Goal: Task Accomplishment & Management: Use online tool/utility

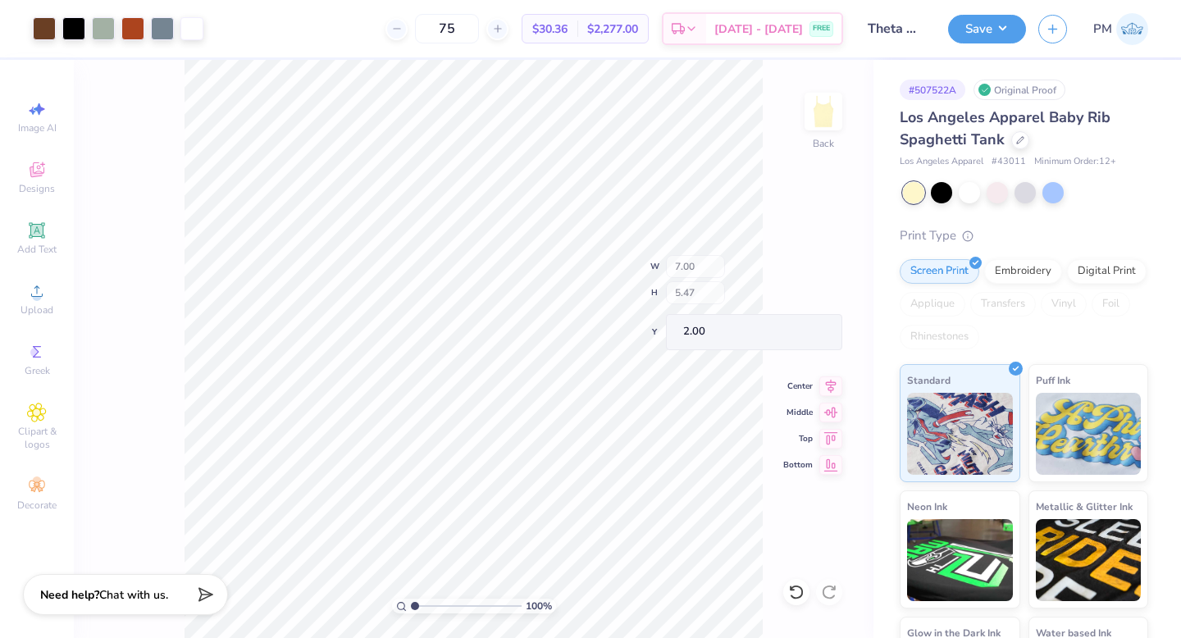
type input "3.92"
type input "2.70"
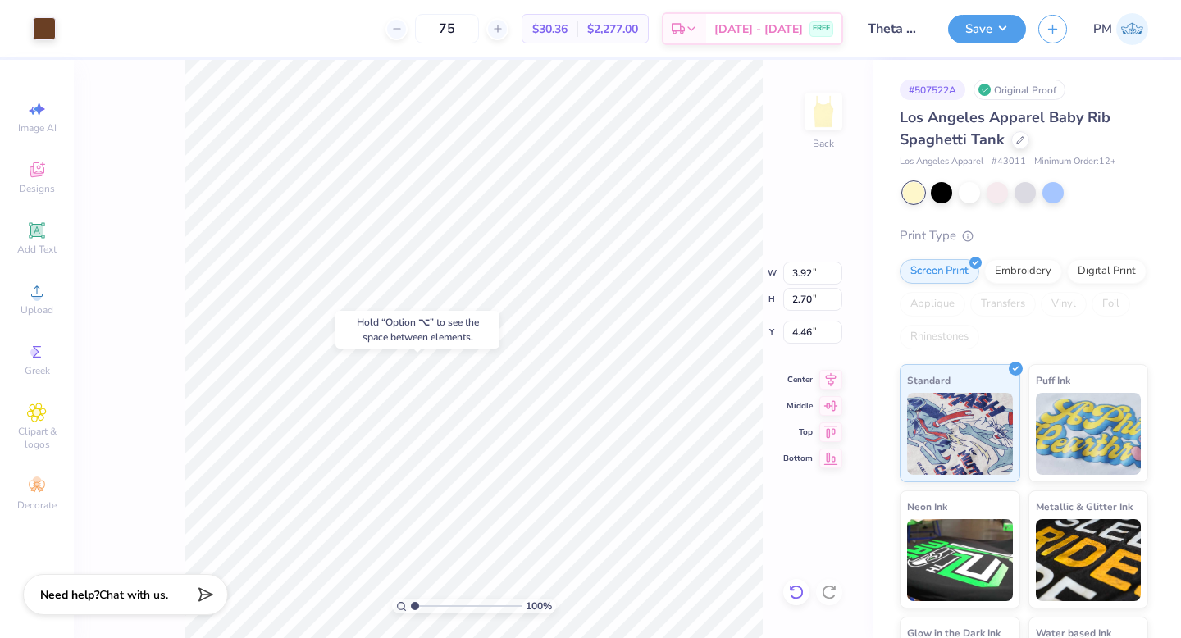
type input "4.48"
click at [800, 586] on icon at bounding box center [796, 592] width 16 height 16
type input "3.92"
type input "2.70"
type input "4.48"
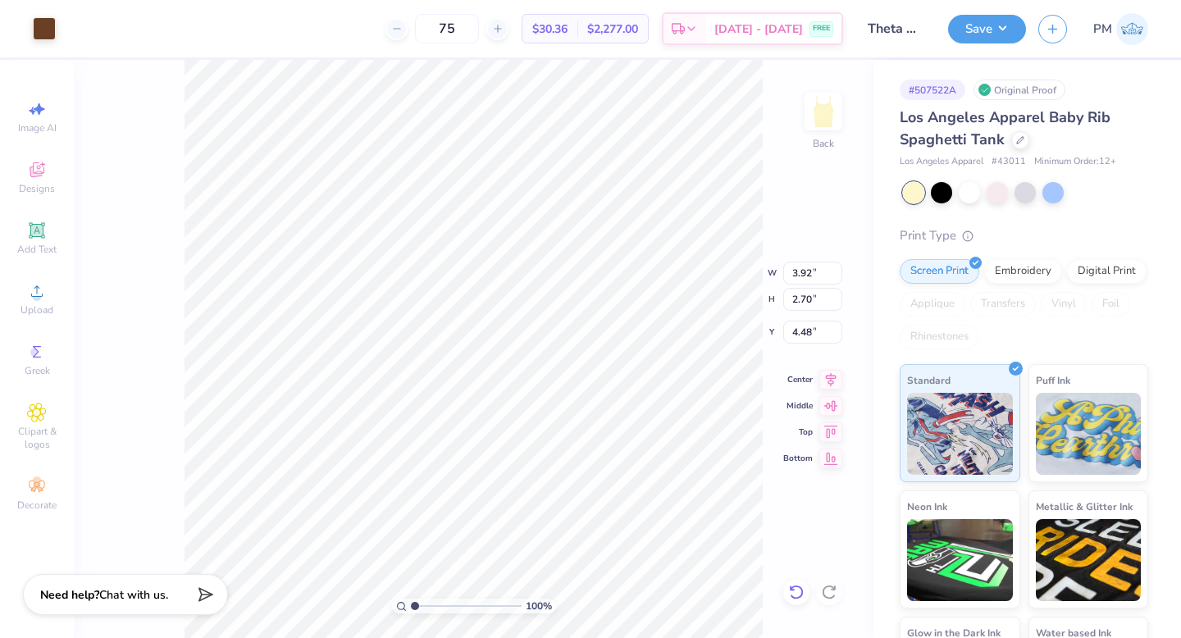
click at [795, 592] on icon at bounding box center [796, 592] width 16 height 16
click at [796, 594] on icon at bounding box center [796, 592] width 16 height 16
type input "0.23"
type input "0.22"
type input "5.72"
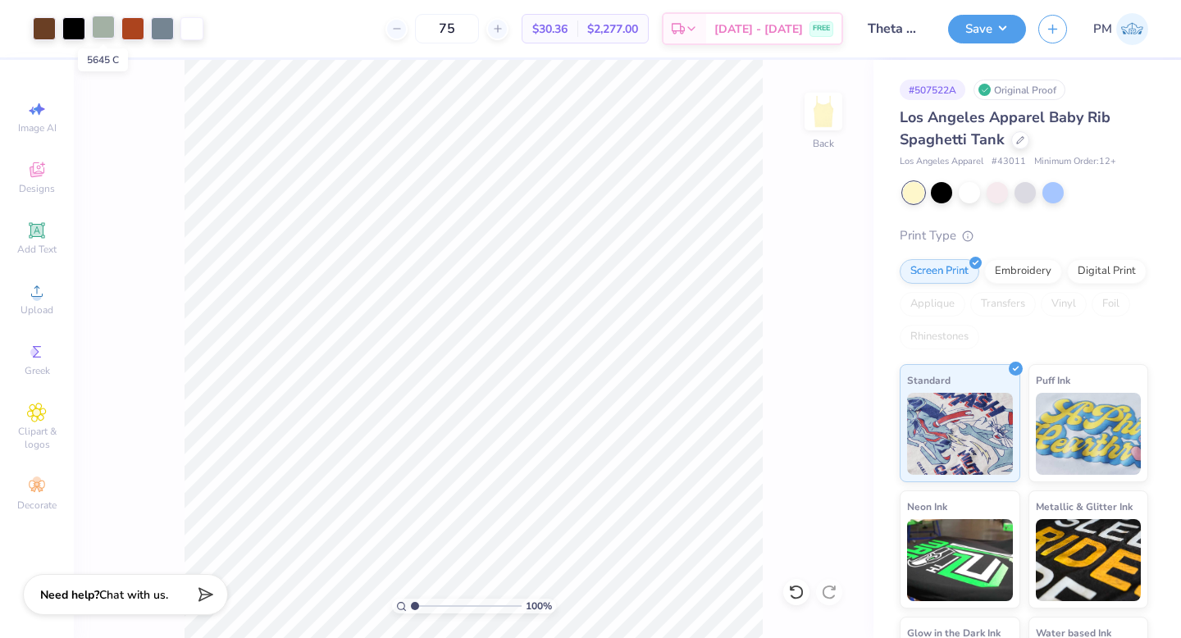
click at [106, 34] on div at bounding box center [103, 27] width 23 height 23
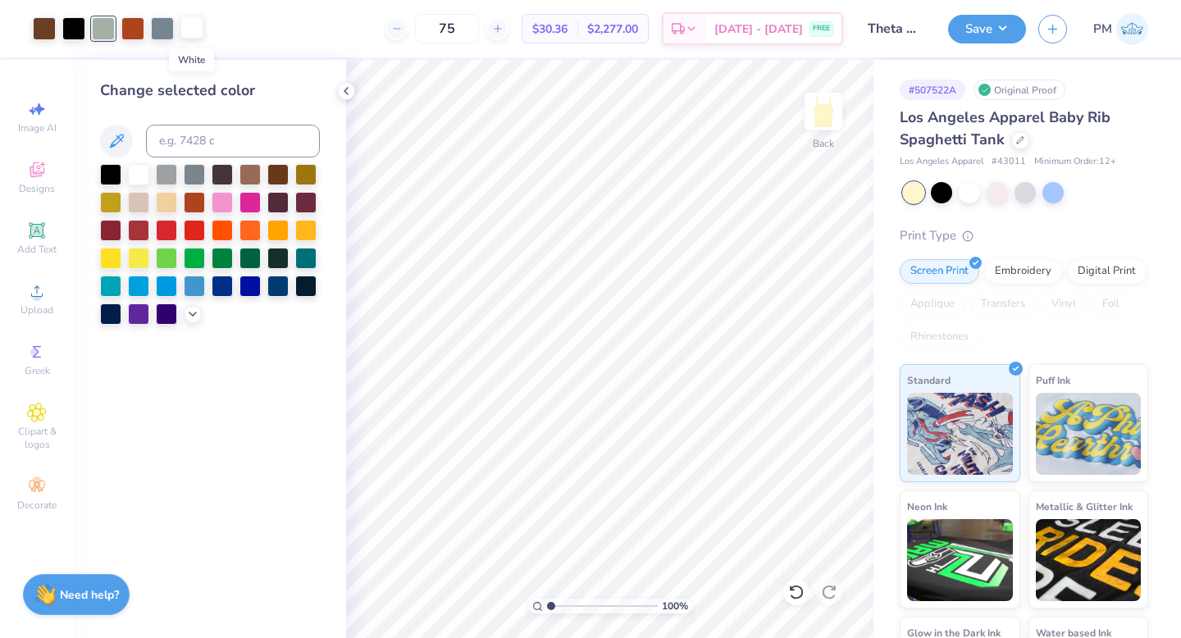
click at [196, 31] on div at bounding box center [191, 27] width 23 height 23
click at [103, 25] on div at bounding box center [103, 27] width 23 height 23
click at [140, 172] on div at bounding box center [138, 172] width 21 height 21
click at [138, 25] on div at bounding box center [132, 27] width 23 height 23
click at [191, 309] on icon at bounding box center [192, 312] width 13 height 13
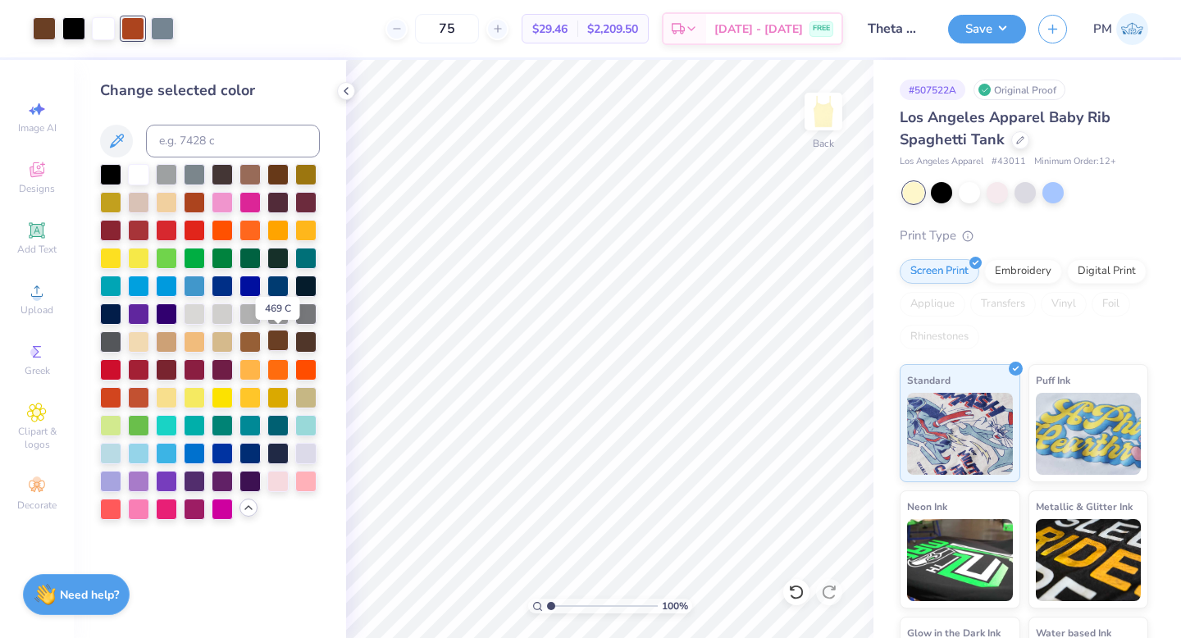
click at [279, 344] on div at bounding box center [277, 340] width 21 height 21
click at [137, 395] on div at bounding box center [138, 395] width 21 height 21
click at [73, 31] on div at bounding box center [73, 27] width 23 height 23
click at [138, 391] on div at bounding box center [138, 395] width 21 height 21
click at [790, 591] on icon at bounding box center [796, 592] width 16 height 16
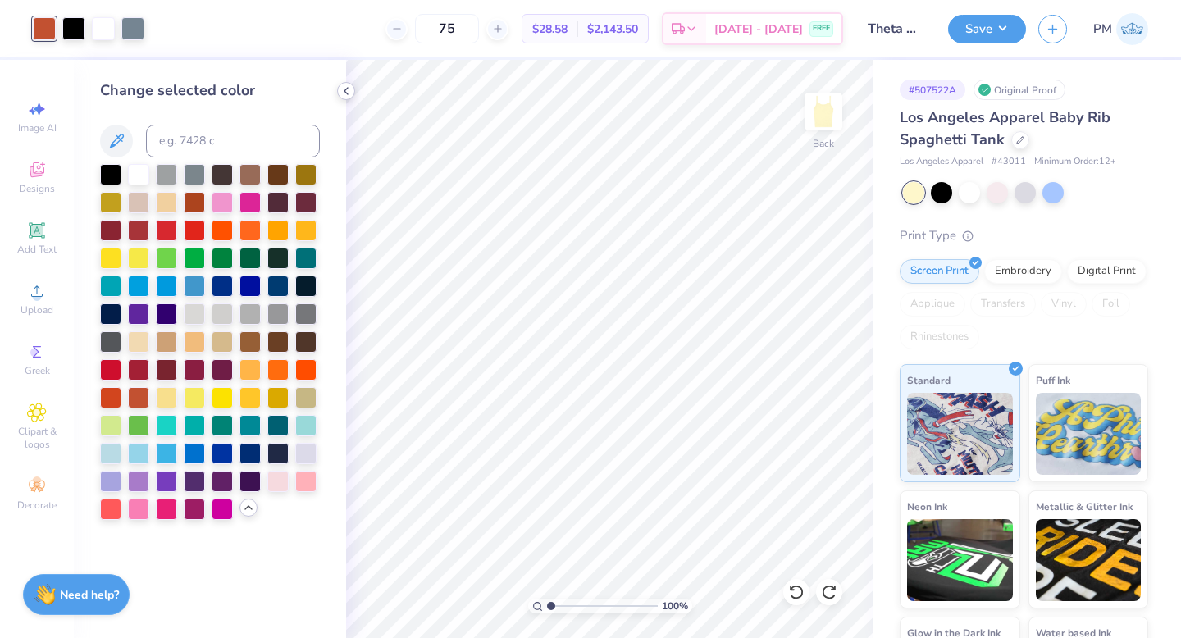
click at [345, 93] on icon at bounding box center [346, 90] width 13 height 13
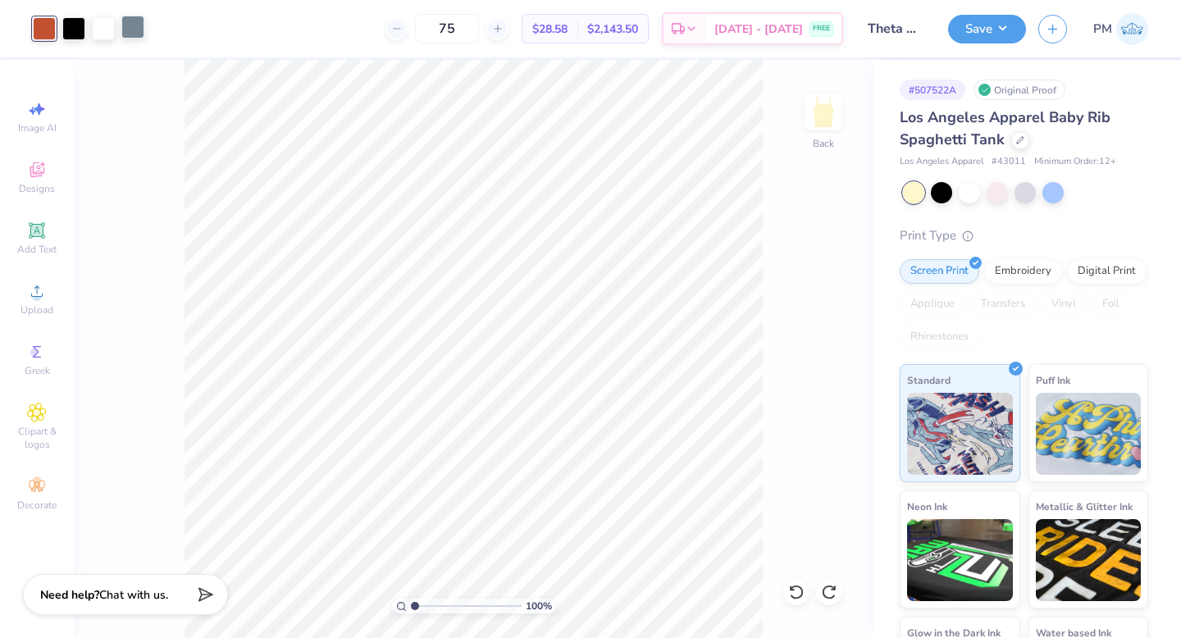
click at [125, 25] on div at bounding box center [132, 27] width 23 height 23
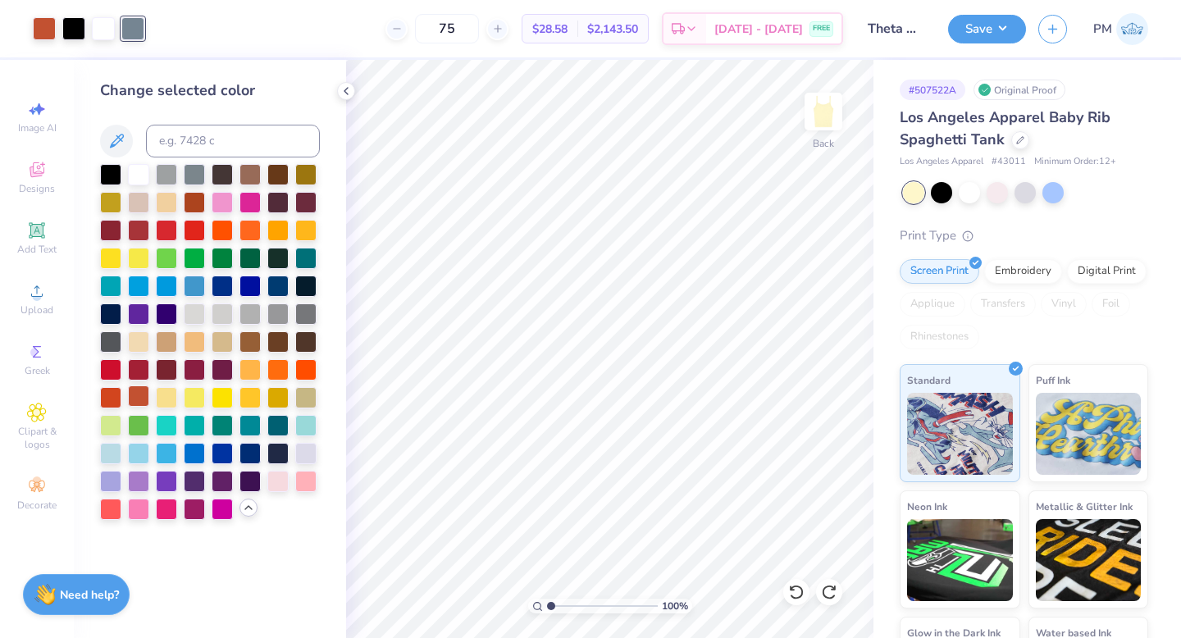
click at [139, 391] on div at bounding box center [138, 395] width 21 height 21
click at [76, 32] on div at bounding box center [73, 27] width 23 height 23
click at [795, 587] on icon at bounding box center [796, 592] width 16 height 16
click at [134, 35] on div at bounding box center [132, 27] width 23 height 23
click at [114, 165] on div at bounding box center [110, 172] width 21 height 21
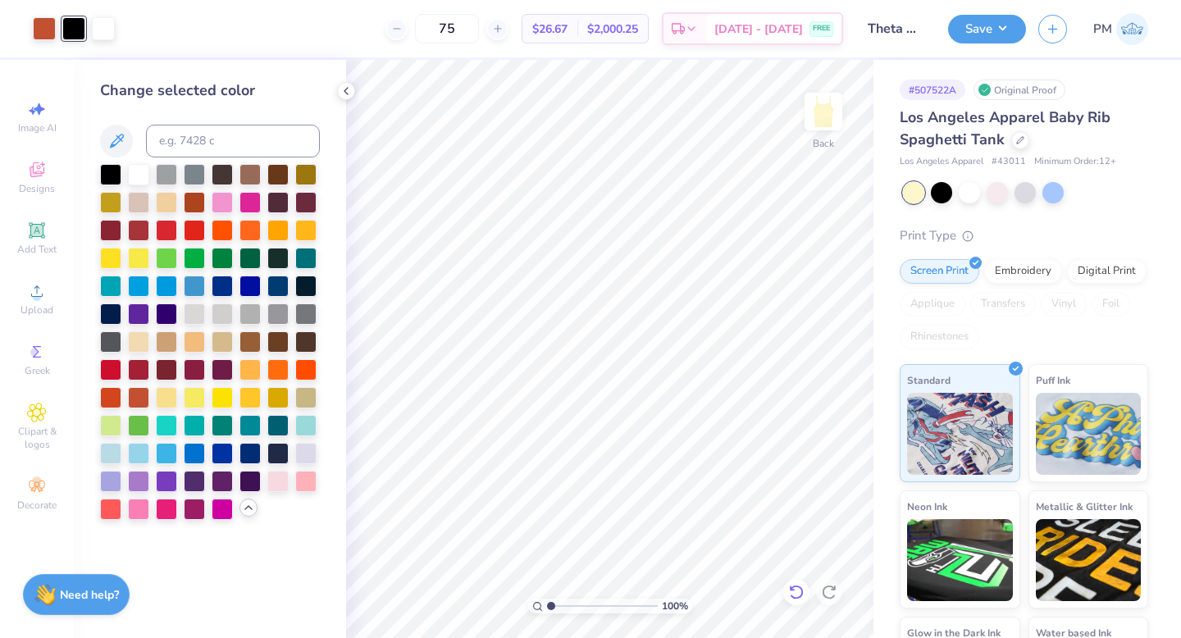
click at [796, 594] on icon at bounding box center [796, 592] width 16 height 16
click at [479, 30] on input "75" at bounding box center [447, 29] width 64 height 30
type input "73"
click at [346, 93] on polyline at bounding box center [345, 91] width 3 height 7
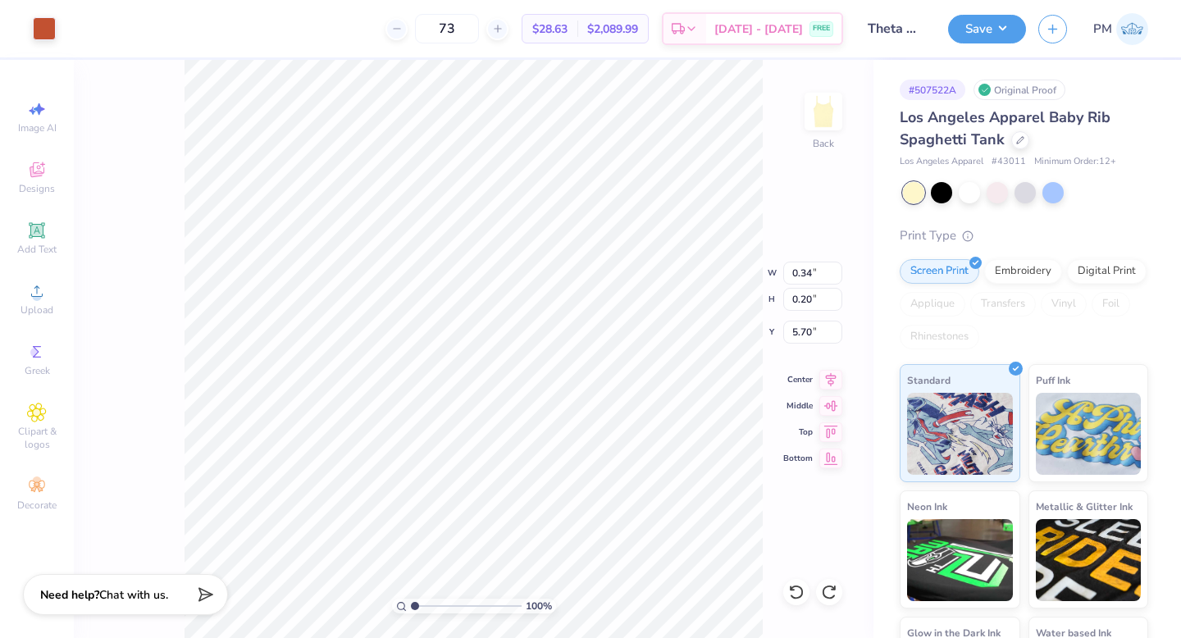
type input "0.28"
type input "5.66"
type input "5.72"
type input "0.33"
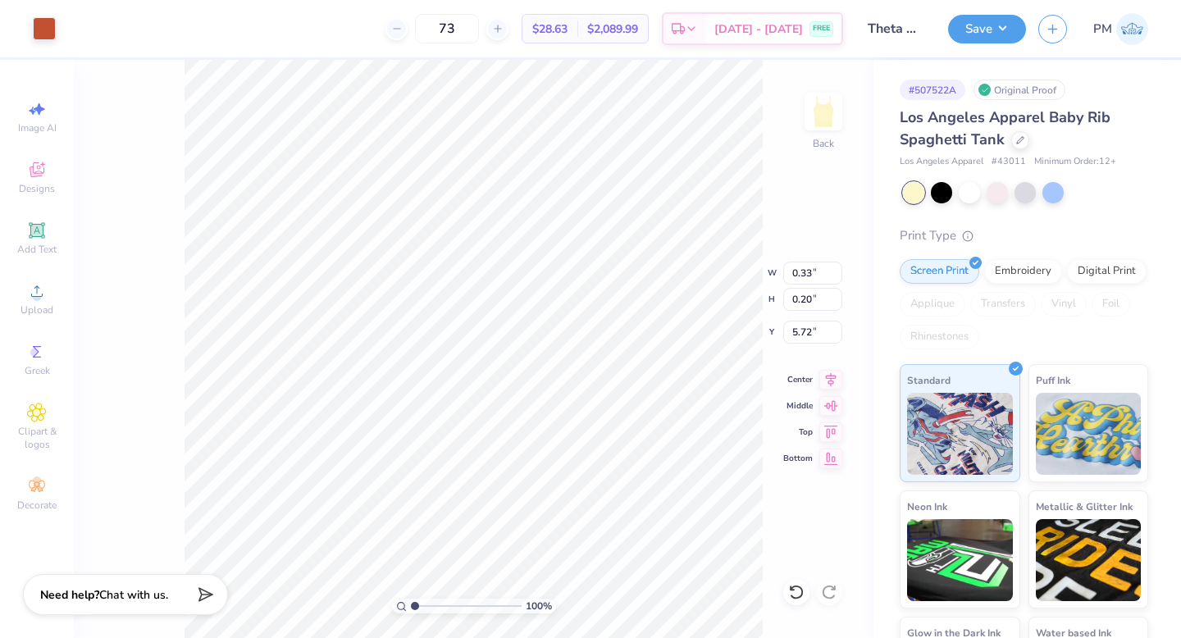
type input "0.20"
type input "5.70"
type input "3.92"
type input "2.70"
click at [800, 595] on icon at bounding box center [796, 592] width 14 height 15
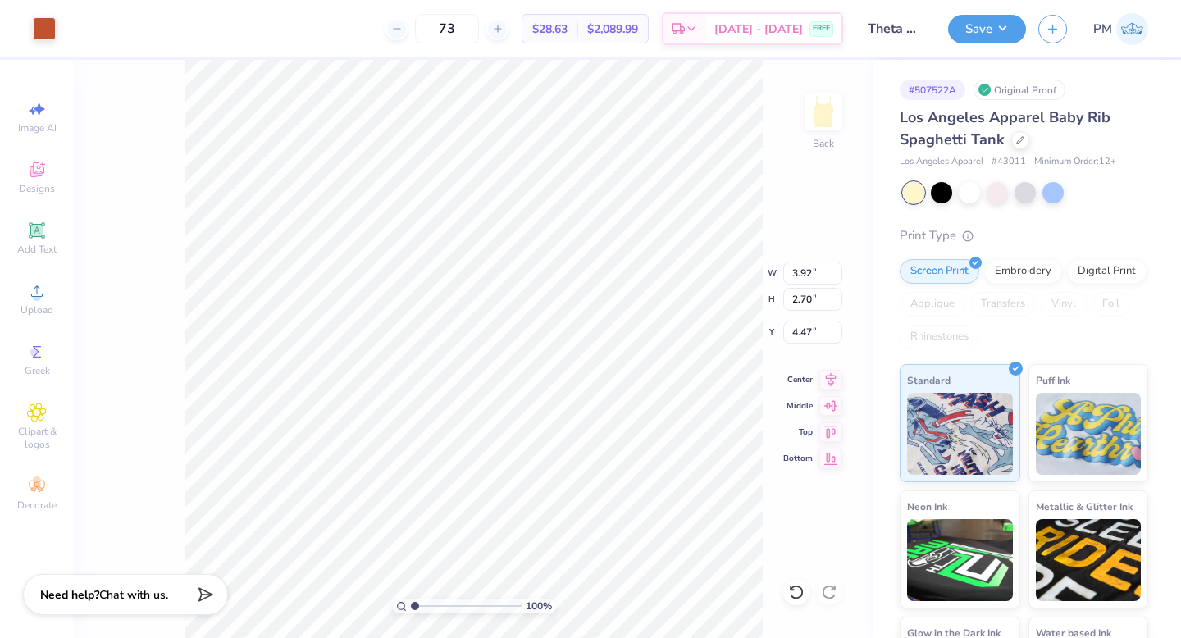
type input "8.22"
click at [800, 591] on icon at bounding box center [796, 592] width 16 height 16
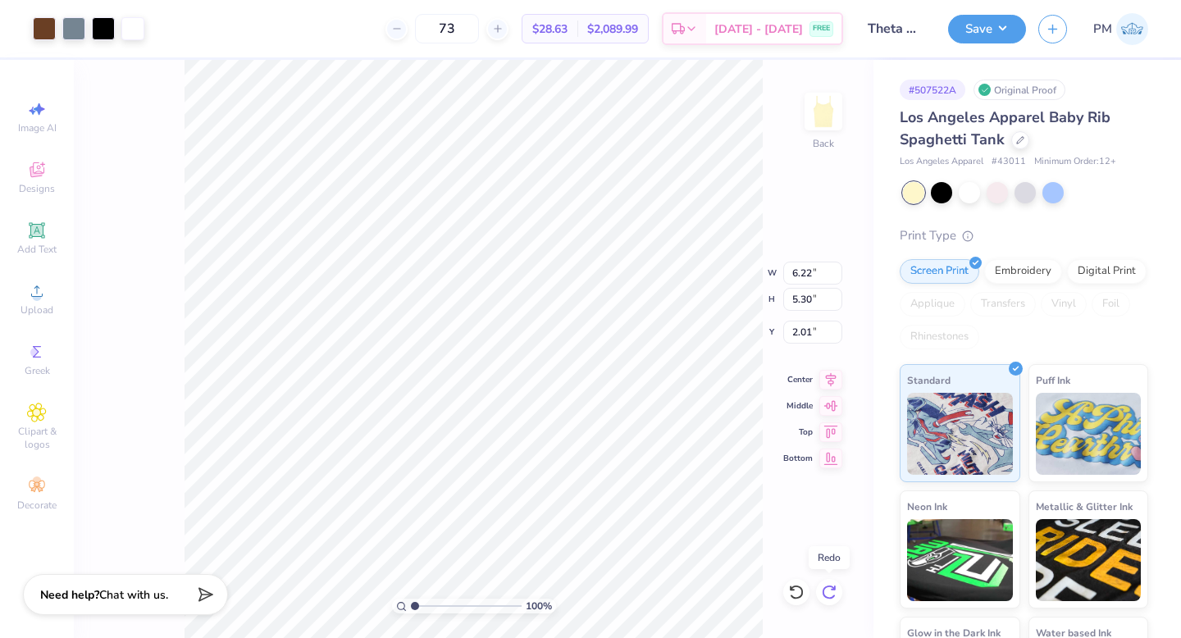
click at [827, 593] on icon at bounding box center [829, 592] width 16 height 16
click at [43, 27] on div at bounding box center [44, 27] width 23 height 23
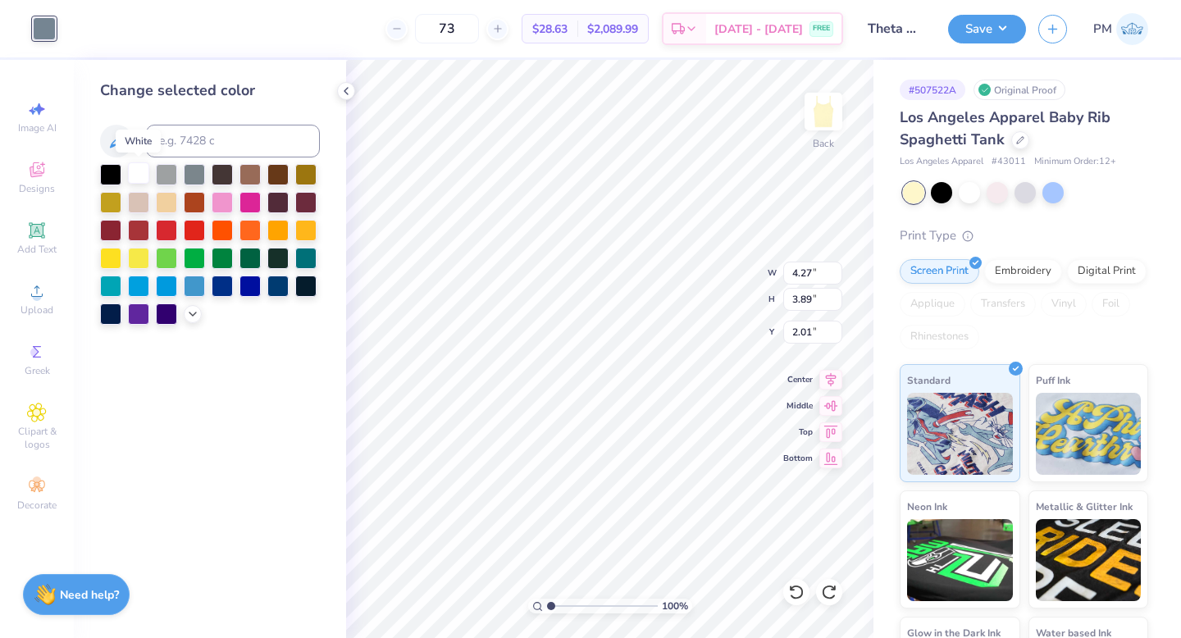
click at [145, 178] on div at bounding box center [138, 172] width 21 height 21
click at [344, 89] on icon at bounding box center [346, 90] width 13 height 13
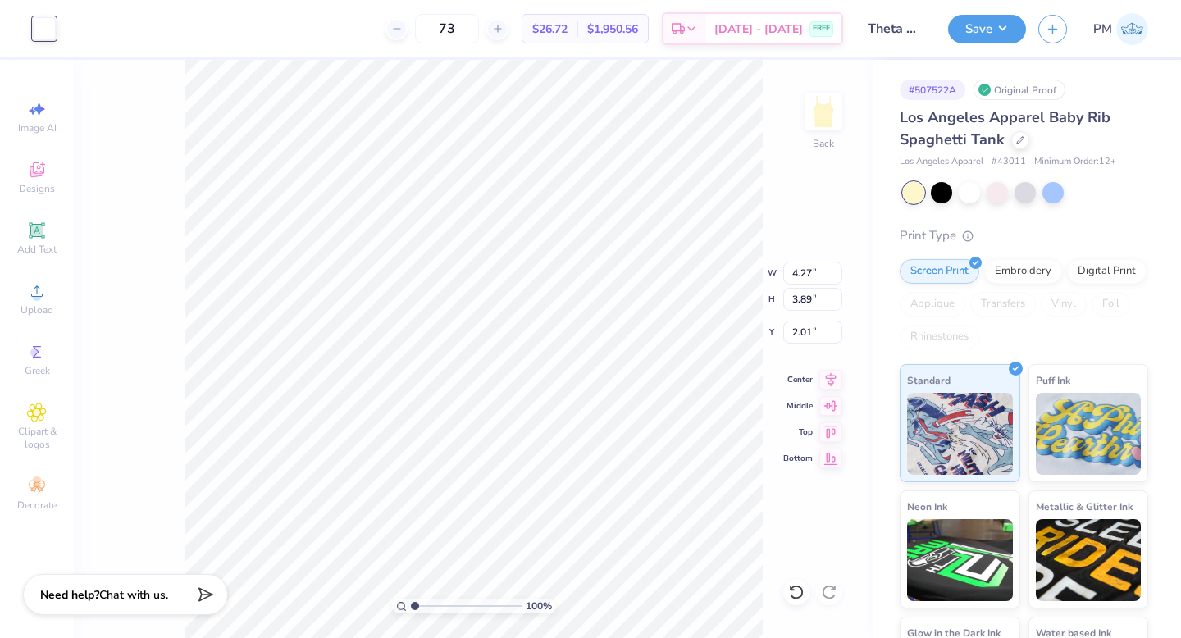
type input "0.42"
type input "0.41"
type input "3.74"
click at [39, 34] on div at bounding box center [44, 27] width 23 height 23
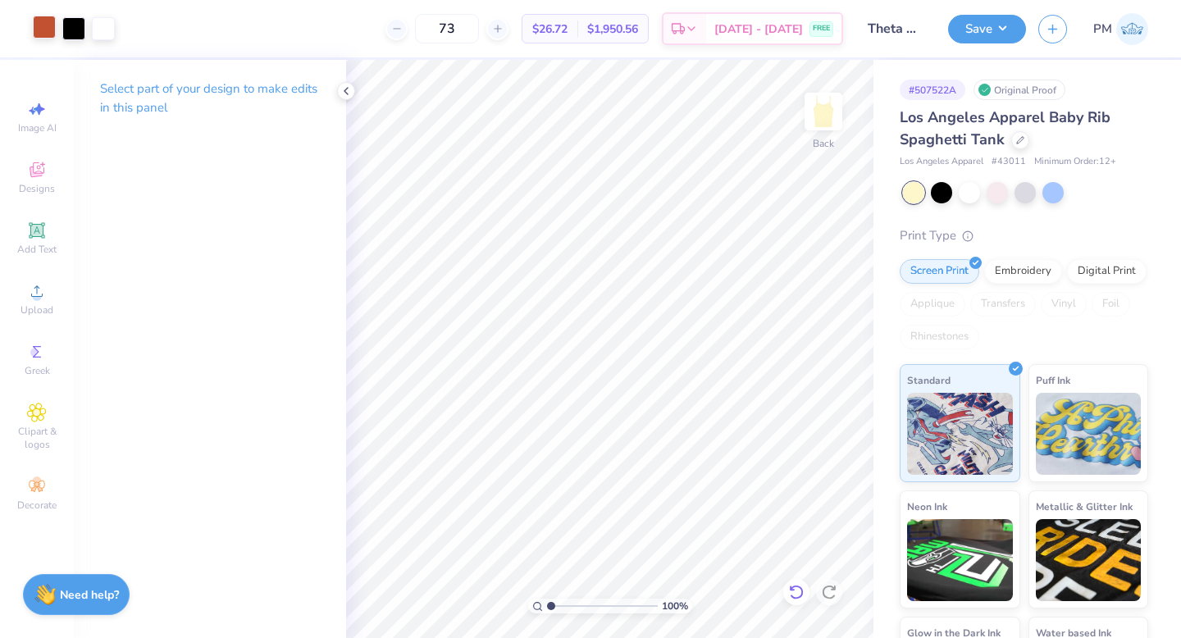
click at [790, 590] on icon at bounding box center [796, 592] width 16 height 16
click at [791, 107] on img at bounding box center [824, 112] width 66 height 66
click at [348, 91] on icon at bounding box center [346, 90] width 13 height 13
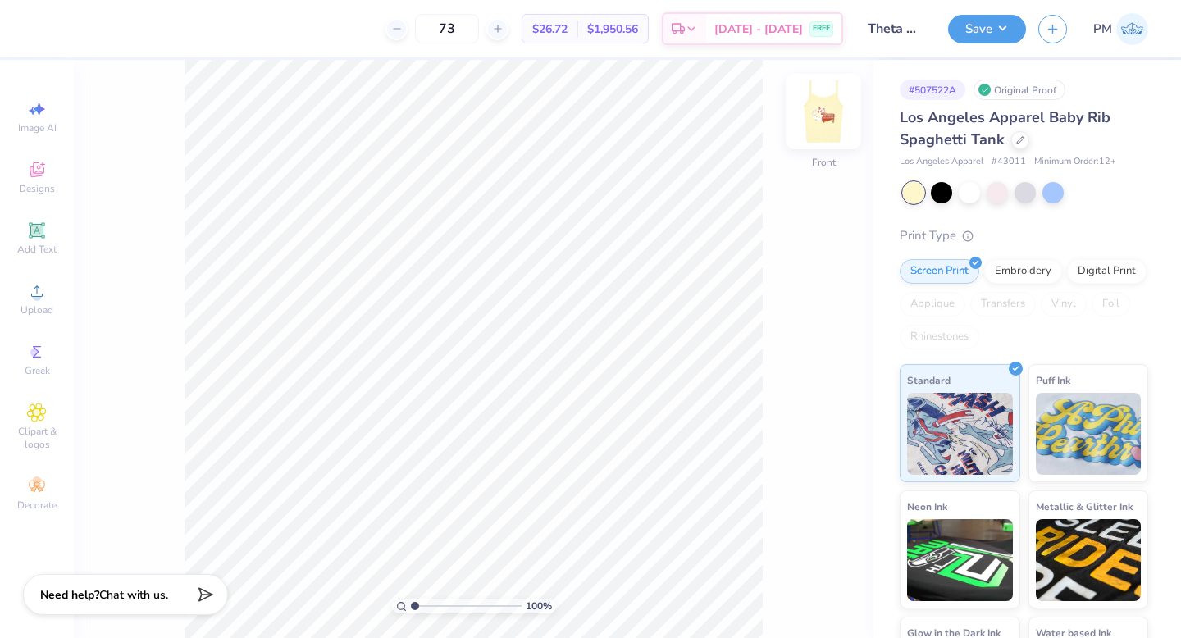
click at [825, 124] on img at bounding box center [824, 112] width 66 height 66
click at [107, 27] on div at bounding box center [103, 27] width 23 height 23
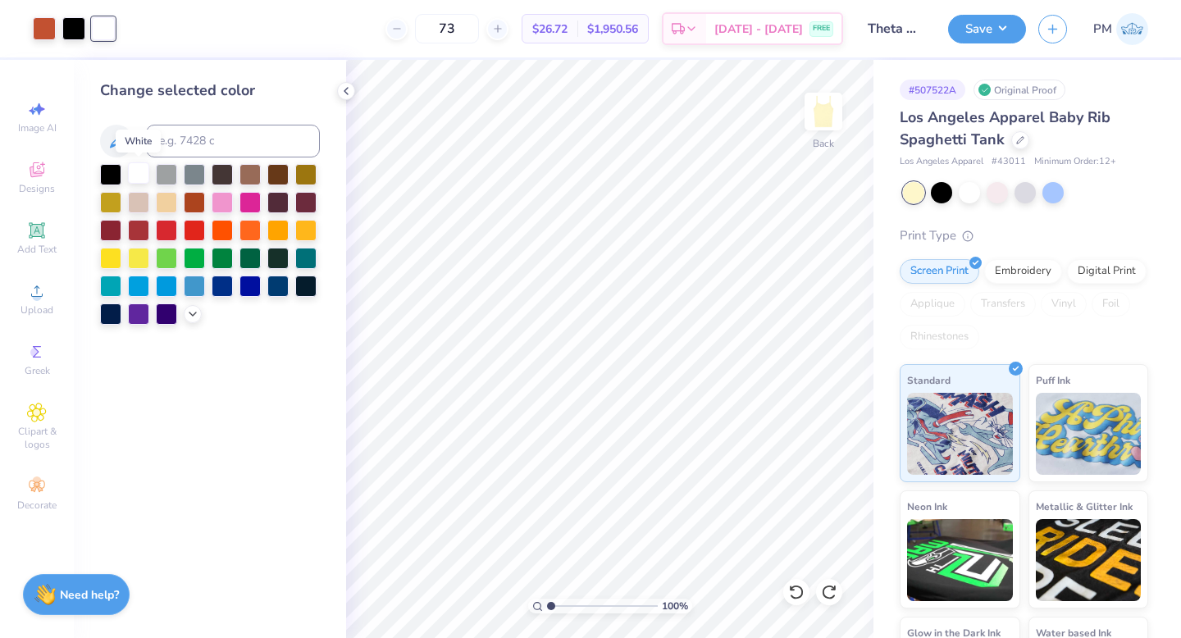
click at [142, 174] on div at bounding box center [138, 172] width 21 height 21
click at [108, 171] on div at bounding box center [110, 172] width 21 height 21
click at [137, 169] on div at bounding box center [138, 172] width 21 height 21
click at [791, 586] on icon at bounding box center [796, 592] width 16 height 16
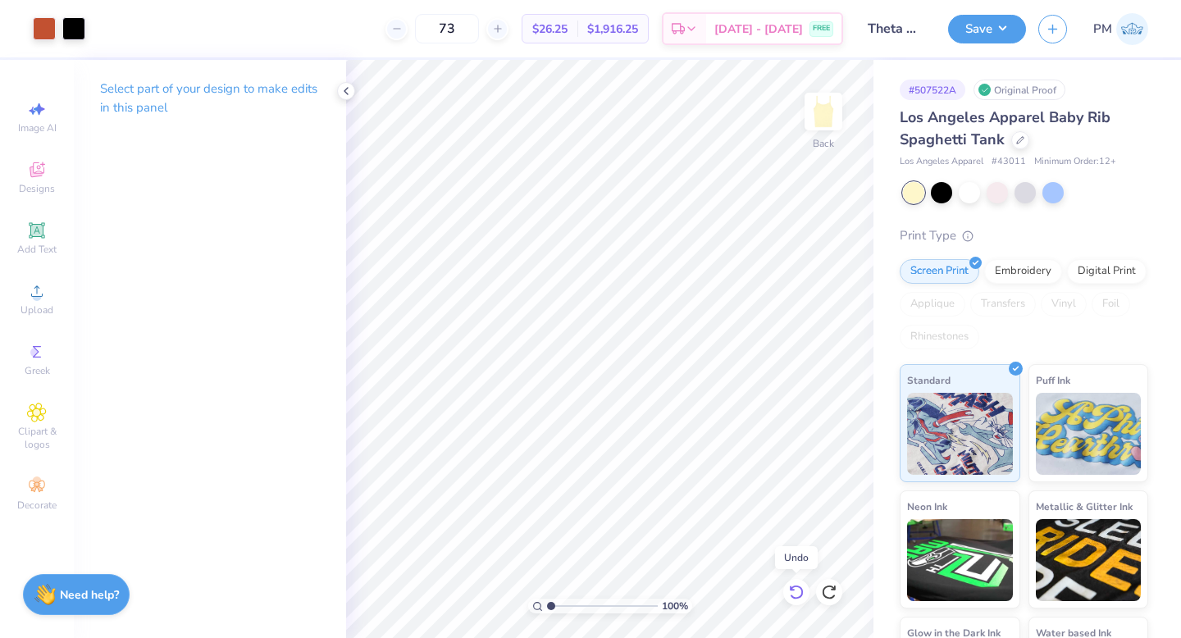
click at [795, 591] on icon at bounding box center [796, 592] width 16 height 16
click at [805, 594] on div at bounding box center [796, 592] width 26 height 26
click at [346, 93] on polyline at bounding box center [345, 91] width 3 height 7
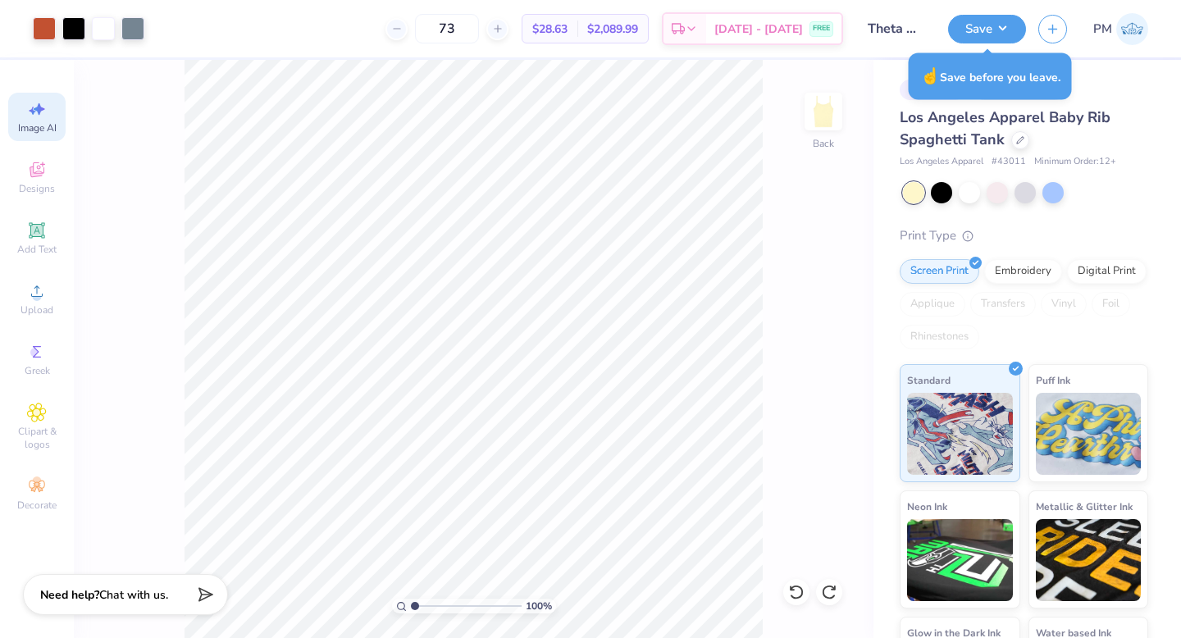
click at [39, 108] on icon at bounding box center [39, 109] width 11 height 12
select select "4"
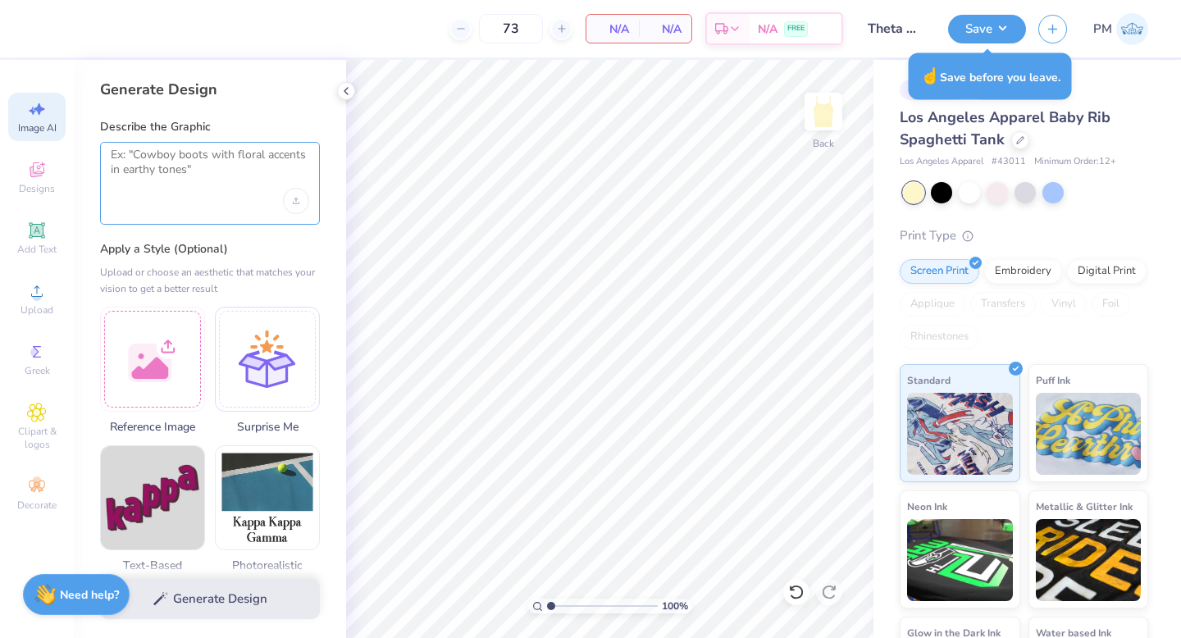
click at [156, 163] on textarea at bounding box center [210, 168] width 198 height 41
click at [290, 203] on div "Upload image" at bounding box center [296, 201] width 26 height 26
click at [178, 190] on div at bounding box center [210, 183] width 220 height 83
click at [281, 208] on div at bounding box center [210, 183] width 220 height 83
click at [302, 201] on div "Upload image" at bounding box center [296, 201] width 26 height 26
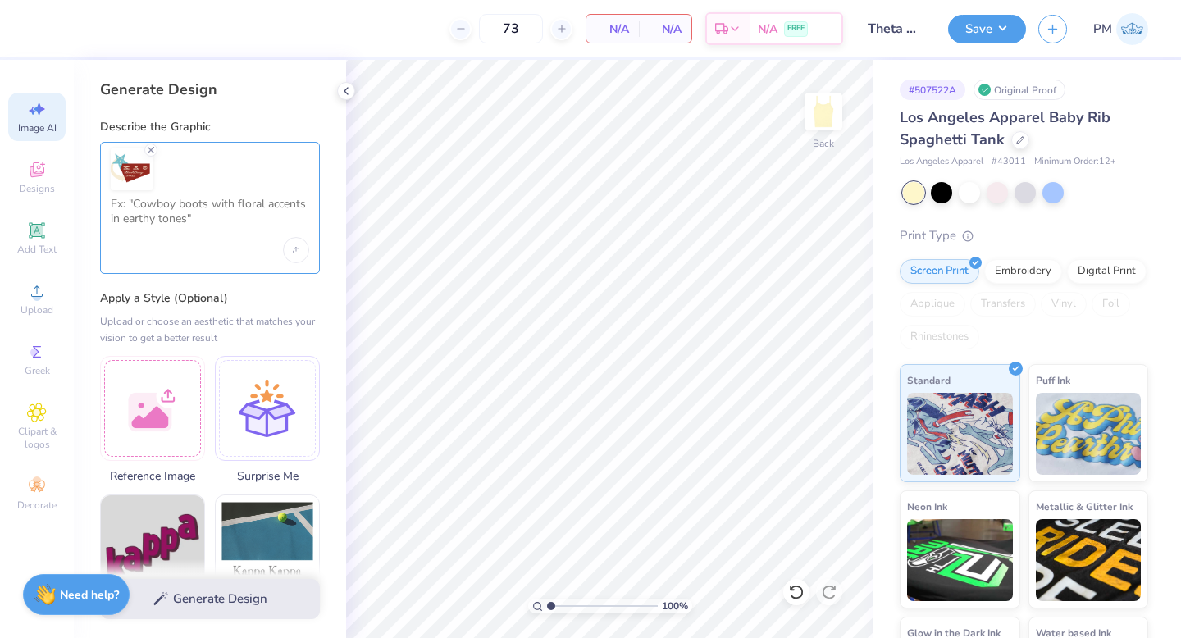
click at [161, 219] on textarea at bounding box center [210, 217] width 198 height 41
click at [300, 245] on div "Upload image" at bounding box center [296, 250] width 26 height 26
click at [242, 595] on div "Generate Design" at bounding box center [210, 599] width 272 height 80
click at [226, 227] on textarea at bounding box center [210, 217] width 198 height 41
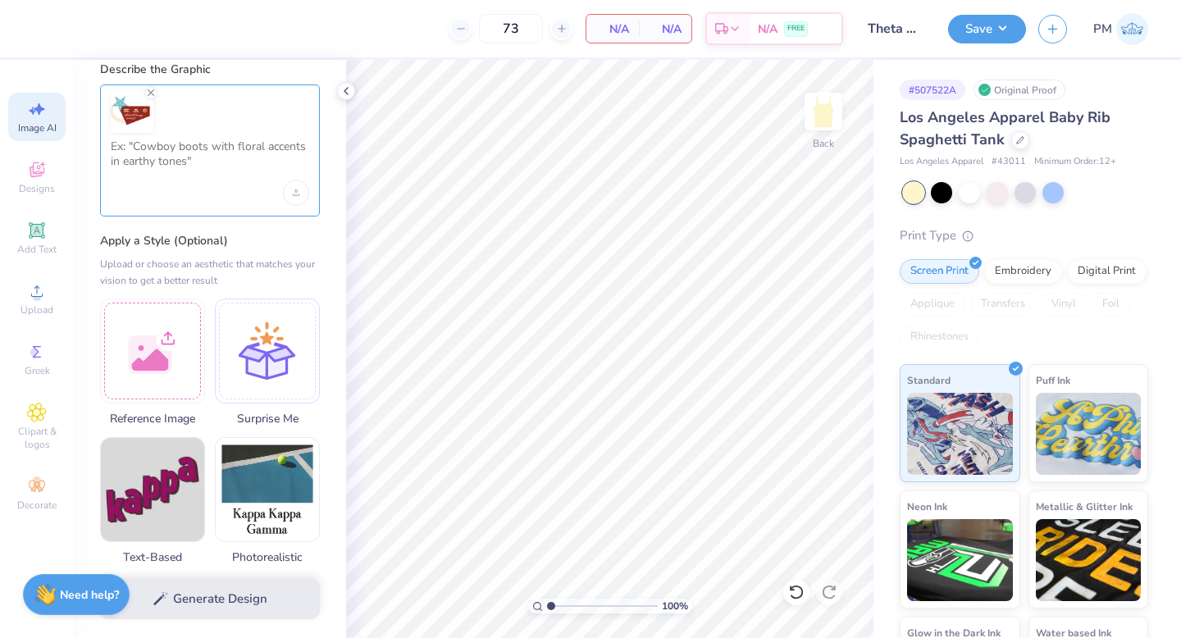
scroll to position [57, 0]
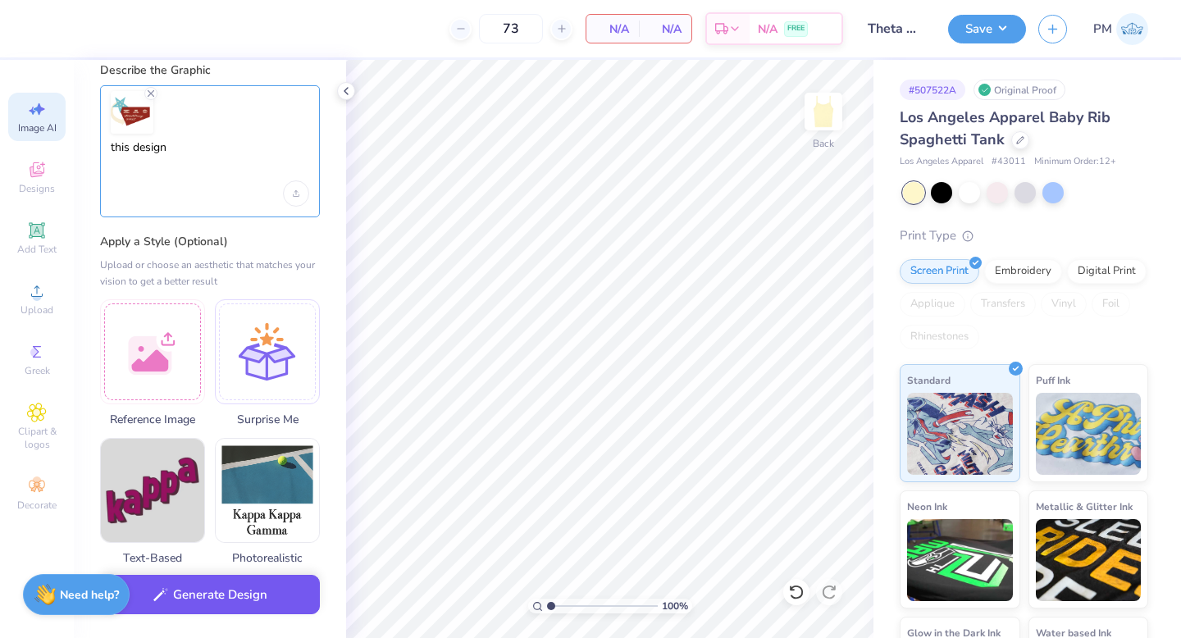
type textarea "this design"
click at [203, 596] on button "Generate Design" at bounding box center [210, 595] width 220 height 40
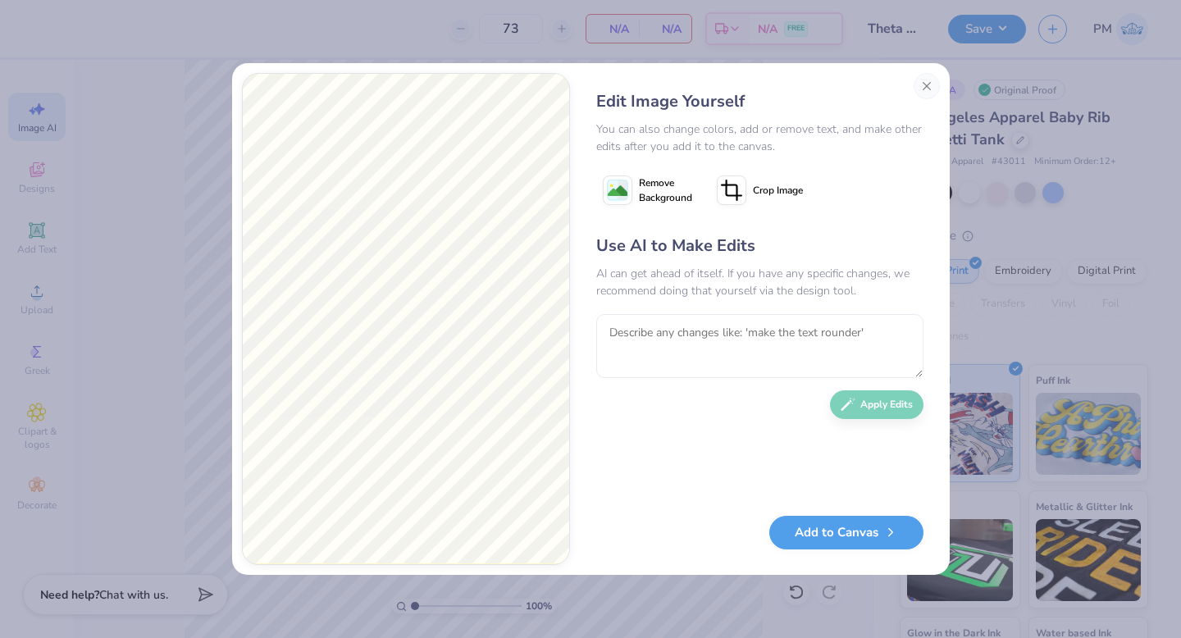
click at [883, 408] on div "Use AI to Make Edits AI can get ahead of itself. If you have any specific chang…" at bounding box center [759, 367] width 327 height 266
click at [807, 527] on button "Add to Canvas" at bounding box center [846, 529] width 154 height 34
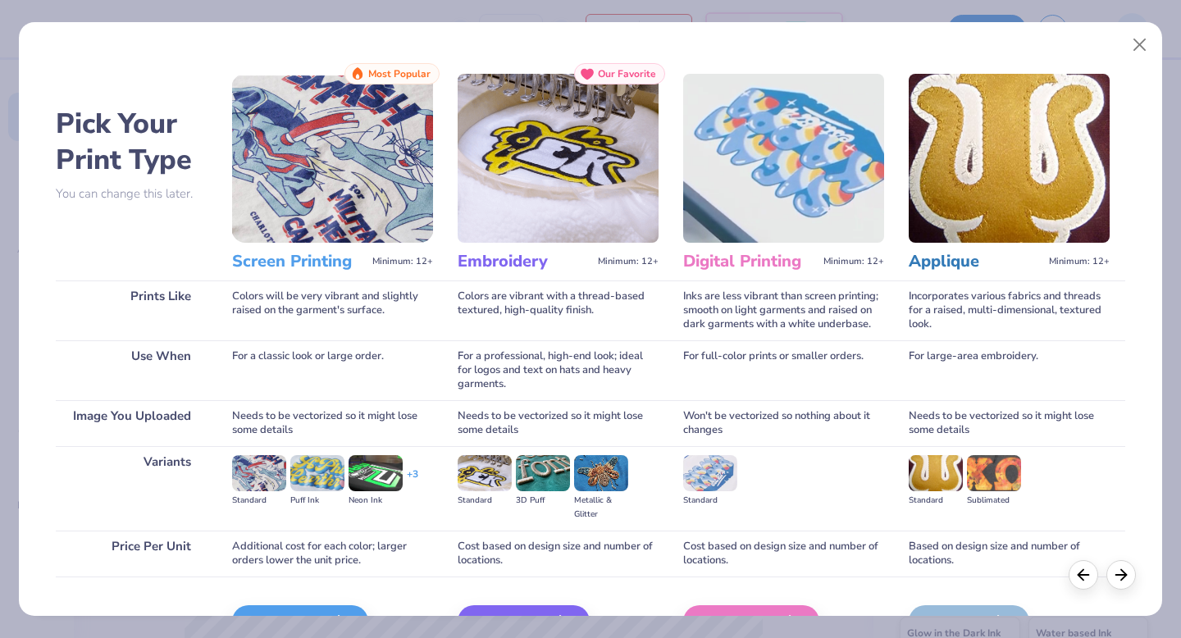
scroll to position [98, 0]
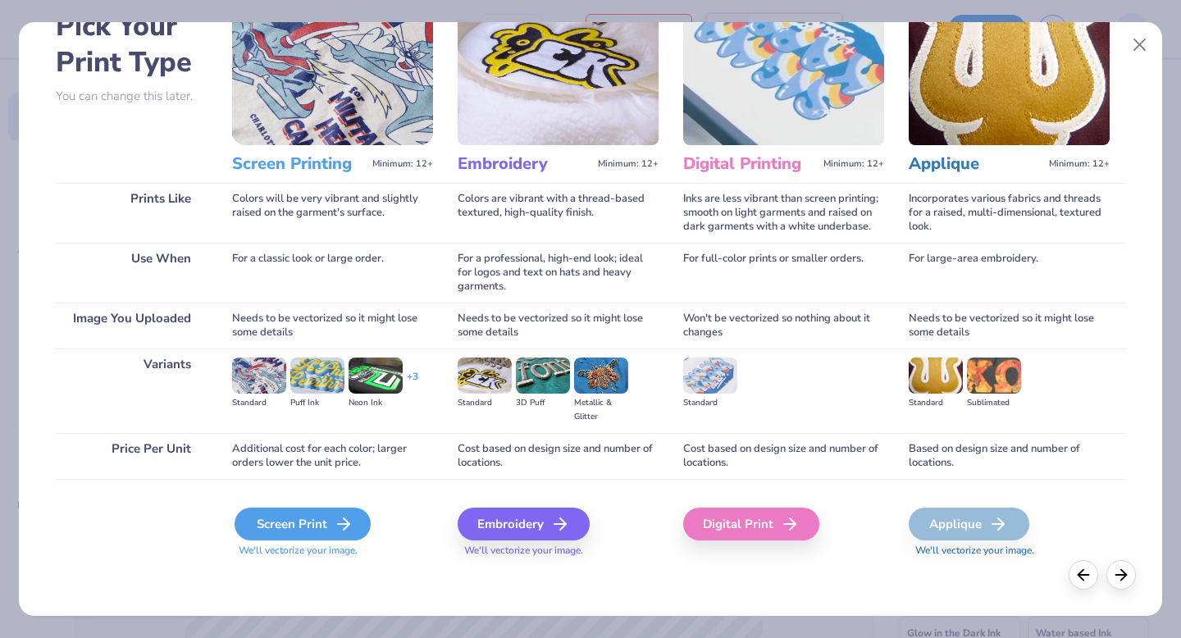
click at [312, 523] on div "Screen Print" at bounding box center [303, 524] width 136 height 33
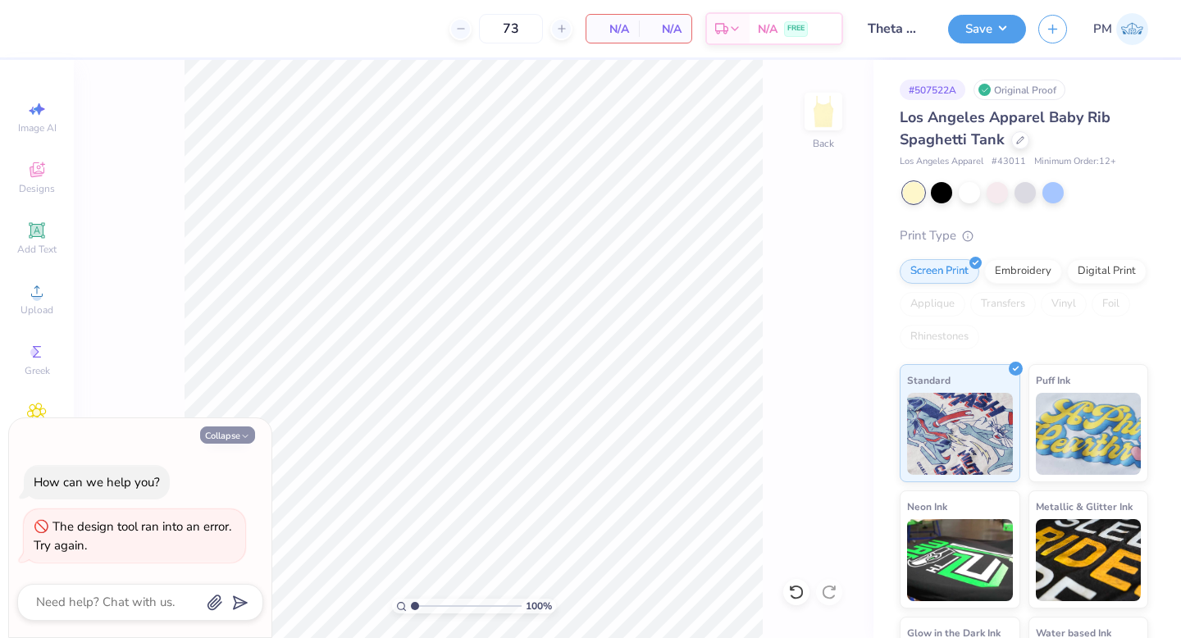
click at [233, 439] on button "Collapse" at bounding box center [227, 434] width 55 height 17
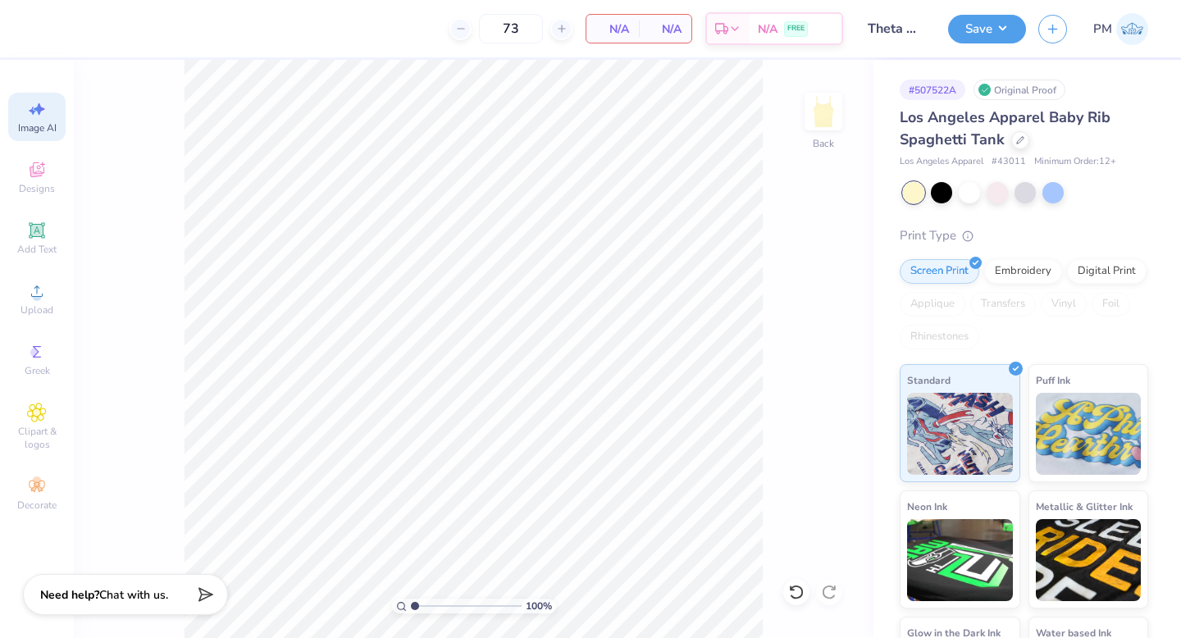
click at [37, 119] on div "Image AI" at bounding box center [36, 117] width 57 height 48
select select "4"
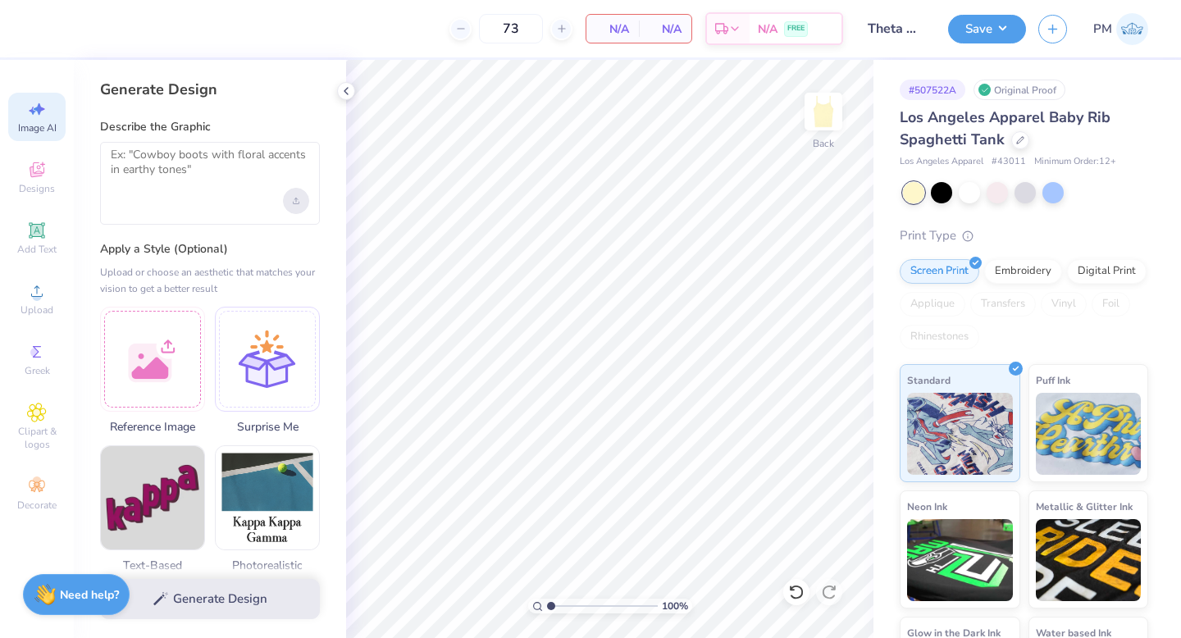
click at [295, 200] on icon "Upload image" at bounding box center [296, 201] width 7 height 7
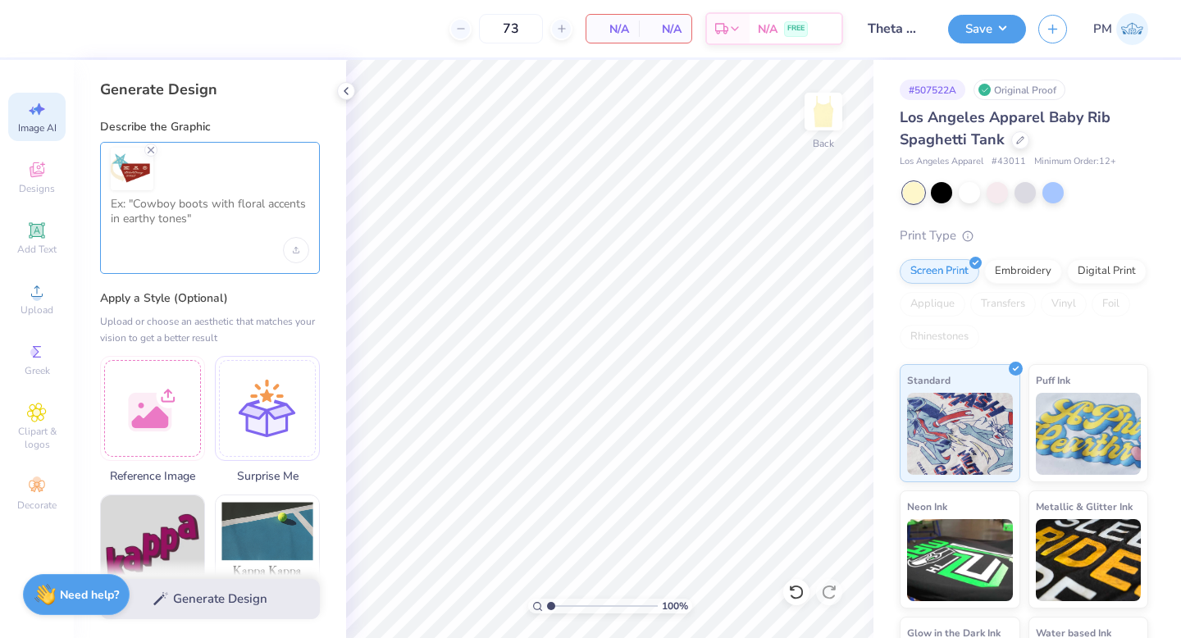
click at [195, 219] on textarea at bounding box center [210, 217] width 198 height 41
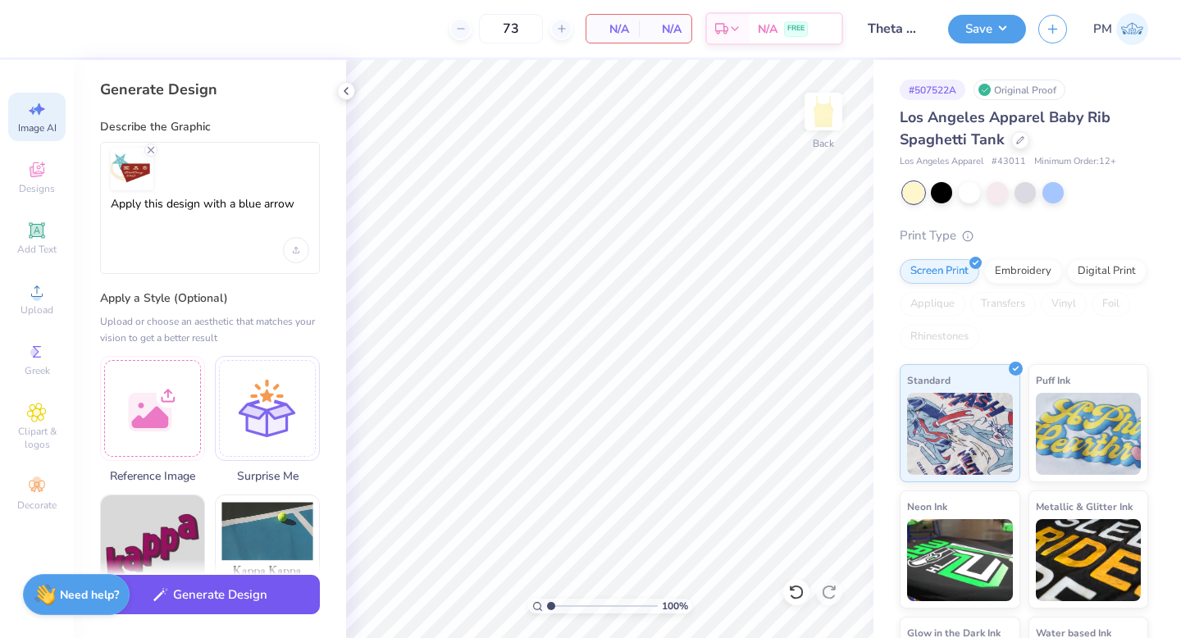
click at [203, 598] on button "Generate Design" at bounding box center [210, 595] width 220 height 40
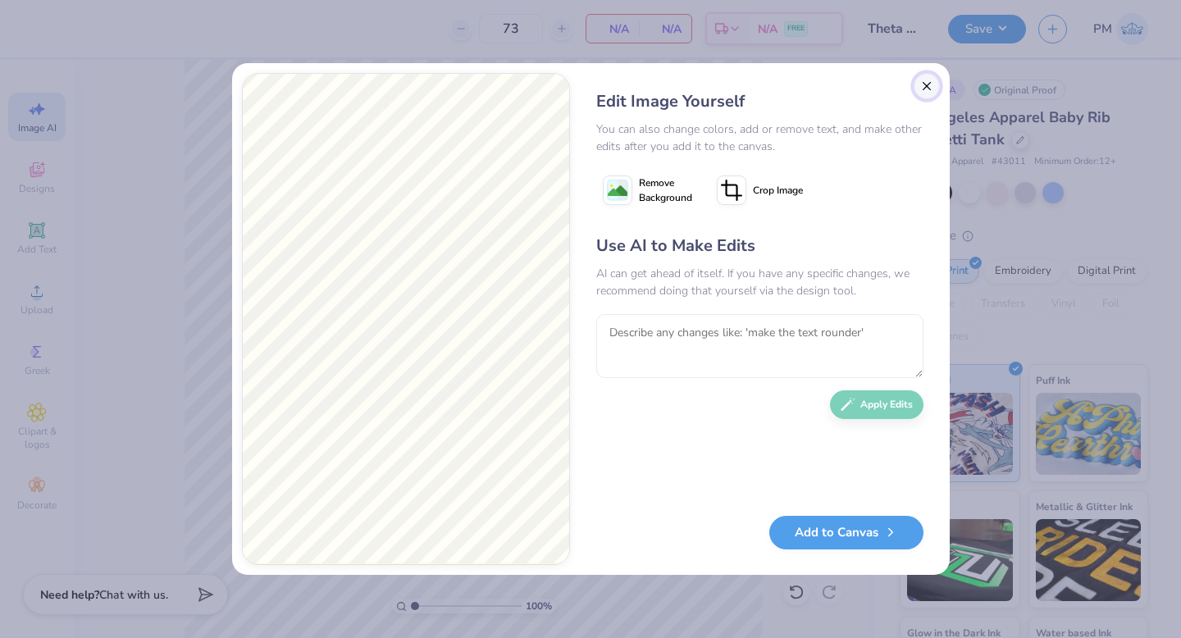
click at [933, 80] on button "Close" at bounding box center [927, 86] width 26 height 26
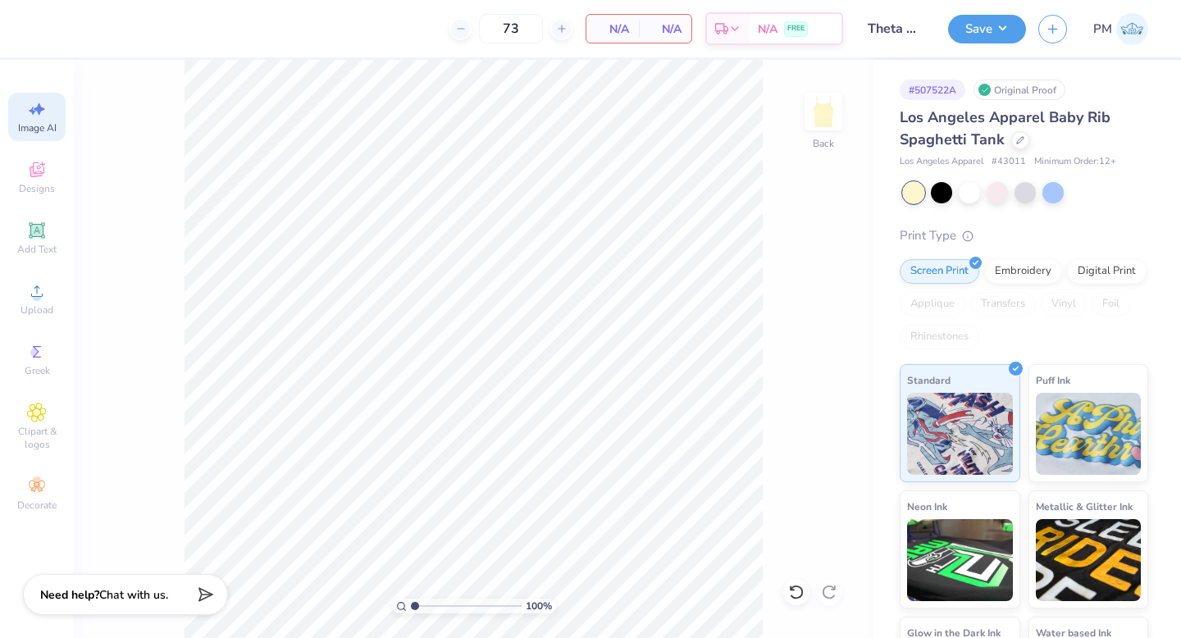
click at [57, 124] on div "Image AI" at bounding box center [36, 117] width 57 height 48
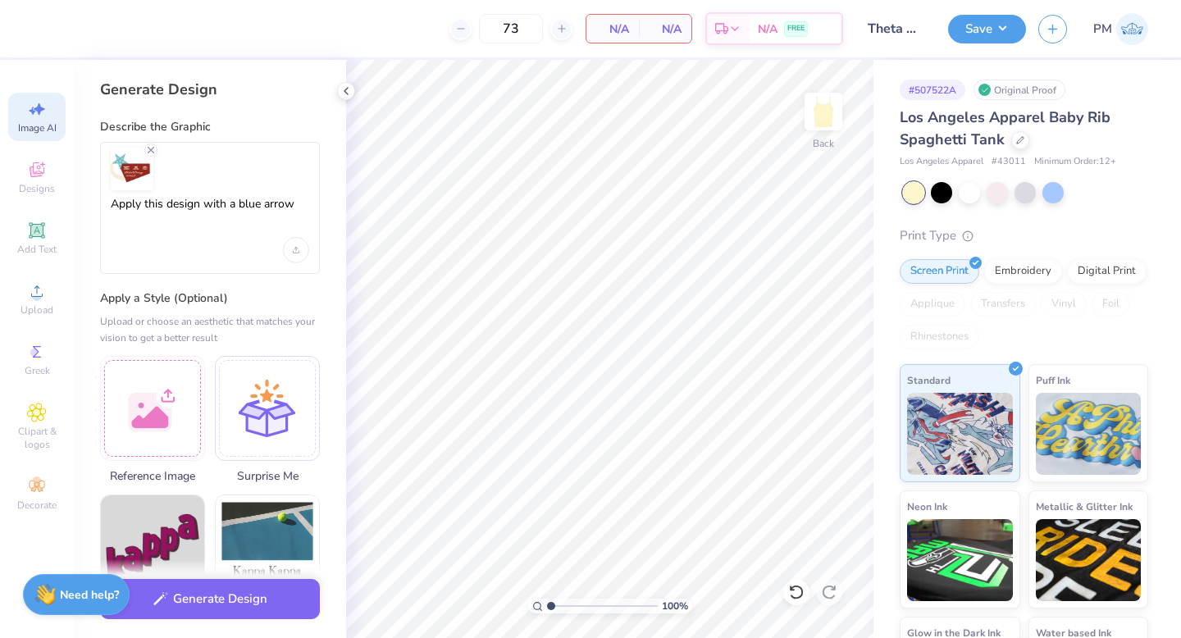
scroll to position [0, 0]
drag, startPoint x: 299, startPoint y: 207, endPoint x: 202, endPoint y: 209, distance: 97.6
click at [201, 210] on textarea "Apply this design with a blue arrow" at bounding box center [210, 217] width 198 height 41
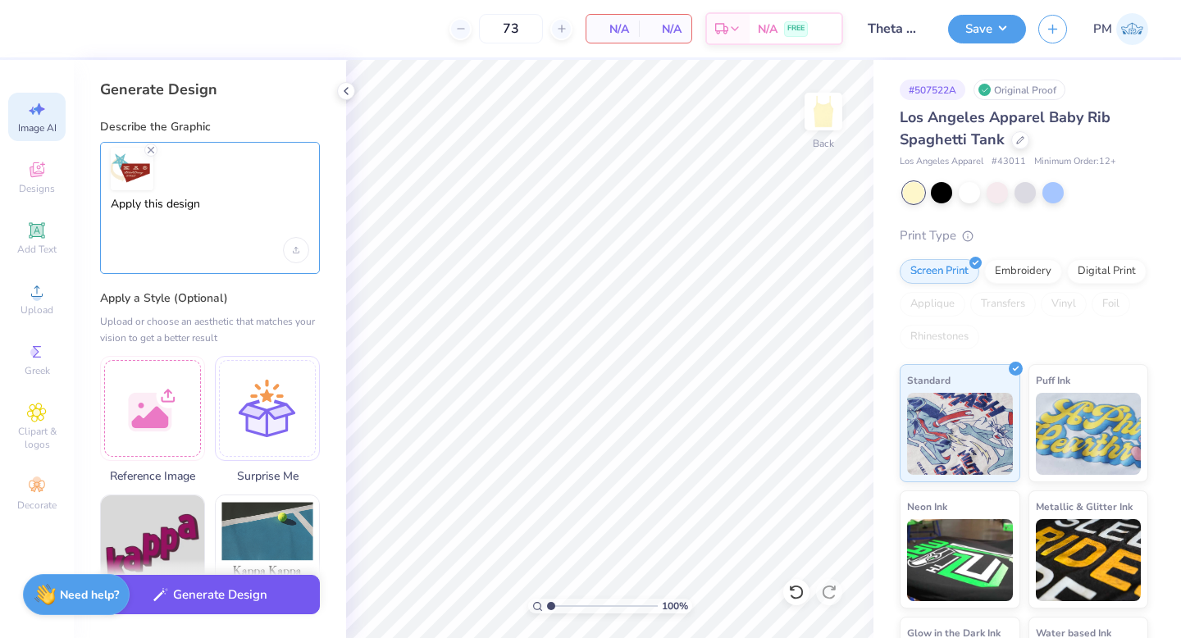
type textarea "Apply this design"
click at [202, 598] on button "Generate Design" at bounding box center [210, 595] width 220 height 40
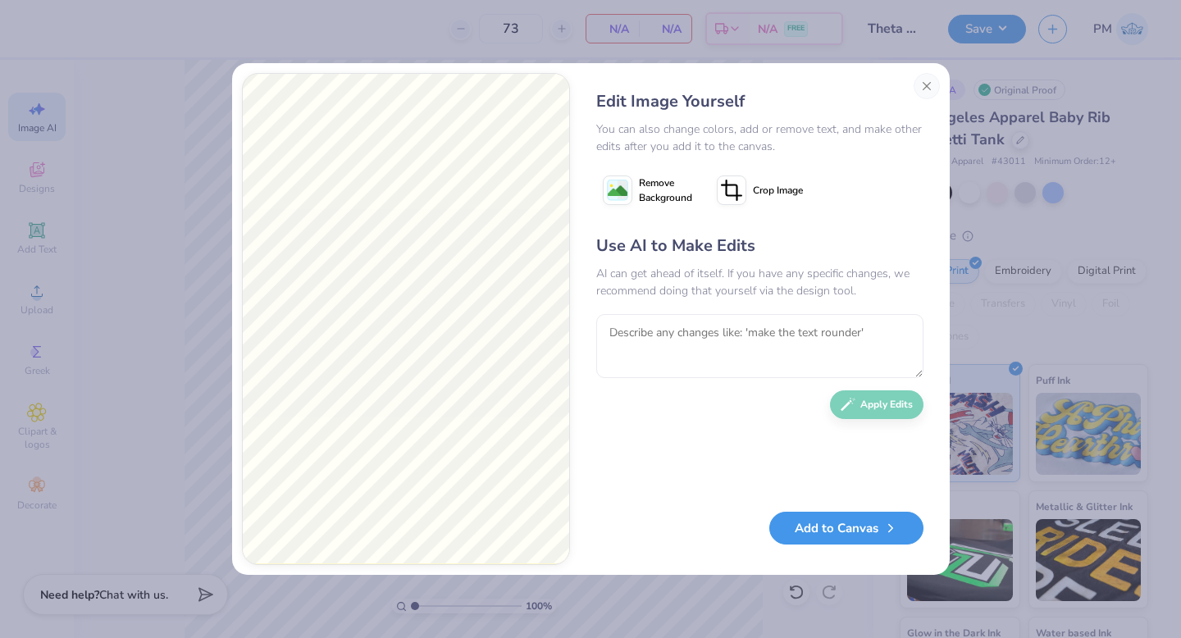
click at [841, 535] on button "Add to Canvas" at bounding box center [846, 529] width 154 height 34
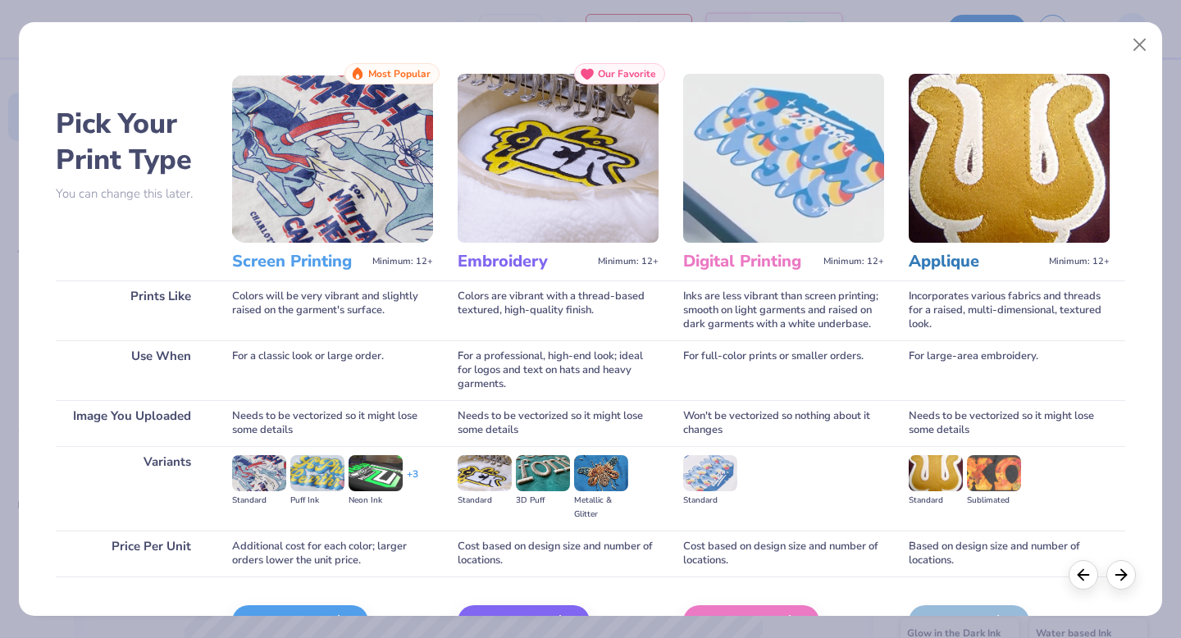
scroll to position [98, 0]
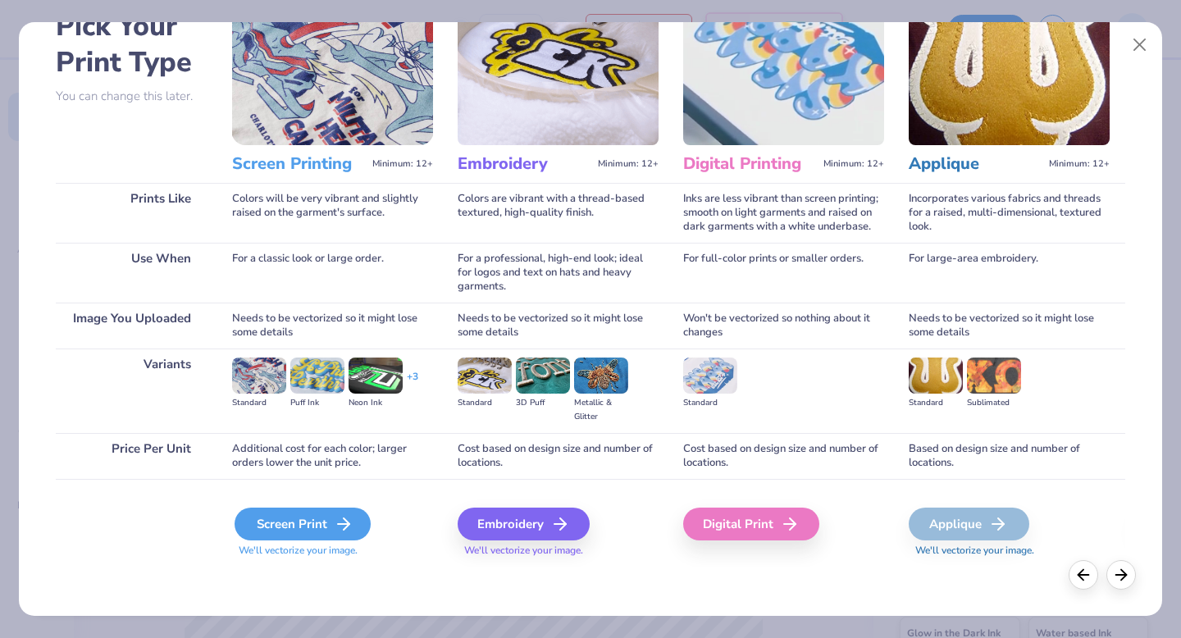
click at [316, 529] on div "Screen Print" at bounding box center [303, 524] width 136 height 33
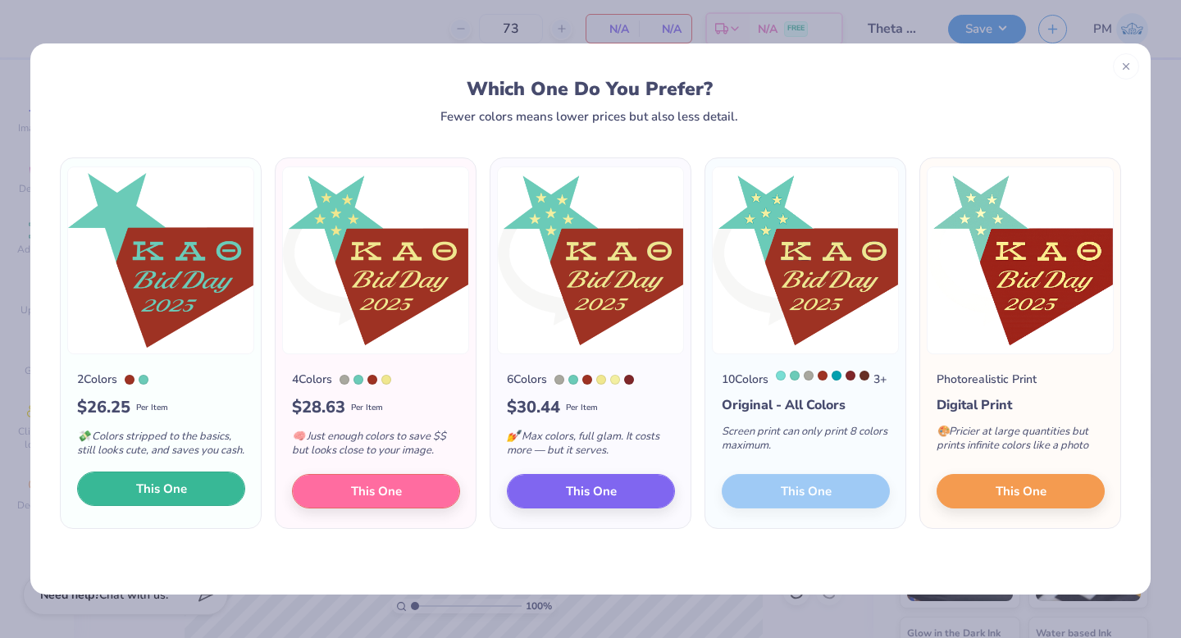
click at [195, 500] on button "This One" at bounding box center [161, 489] width 168 height 34
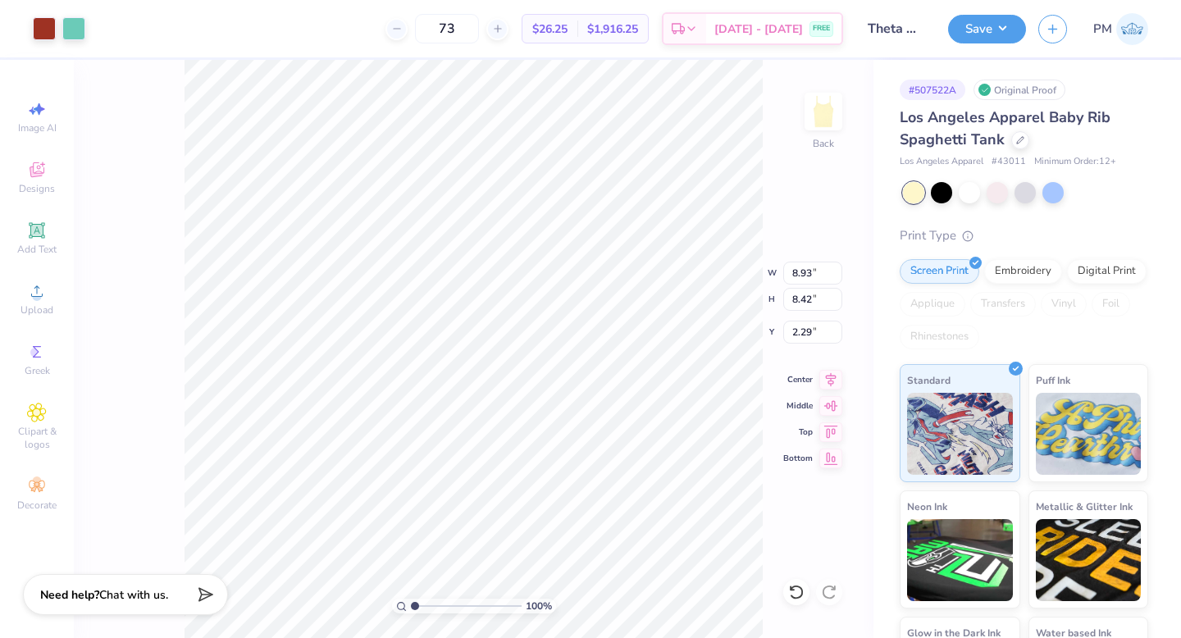
click at [367, 429] on div at bounding box center [590, 319] width 1181 height 638
click at [44, 121] on span "Image AI" at bounding box center [37, 127] width 39 height 13
select select "4"
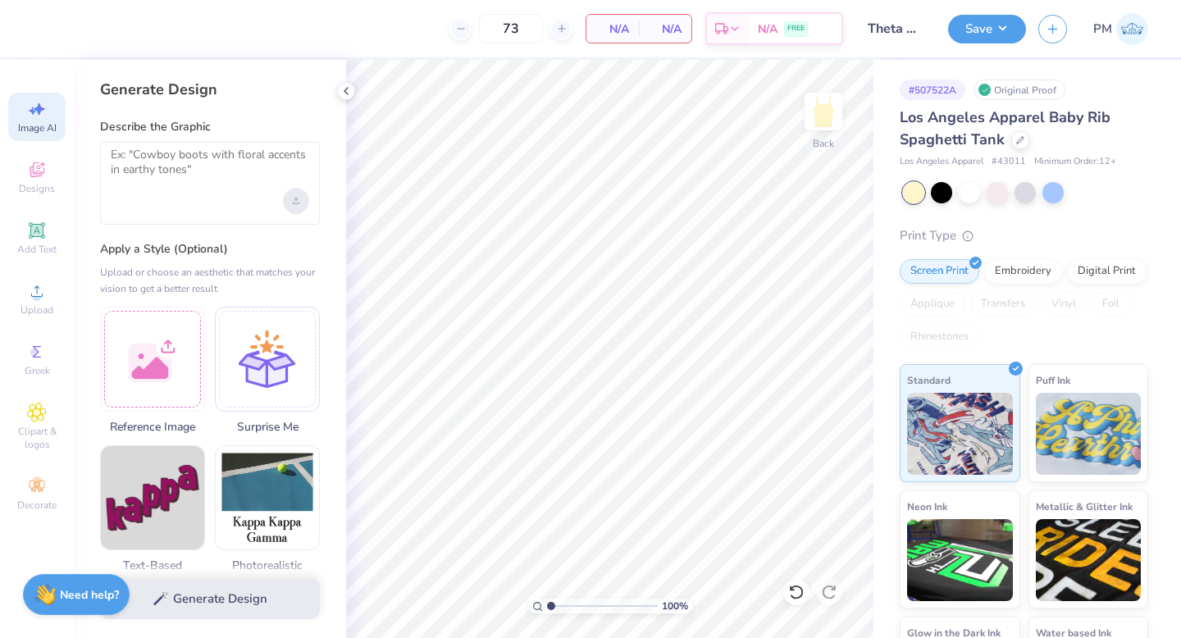
click at [303, 198] on div "Upload image" at bounding box center [296, 201] width 26 height 26
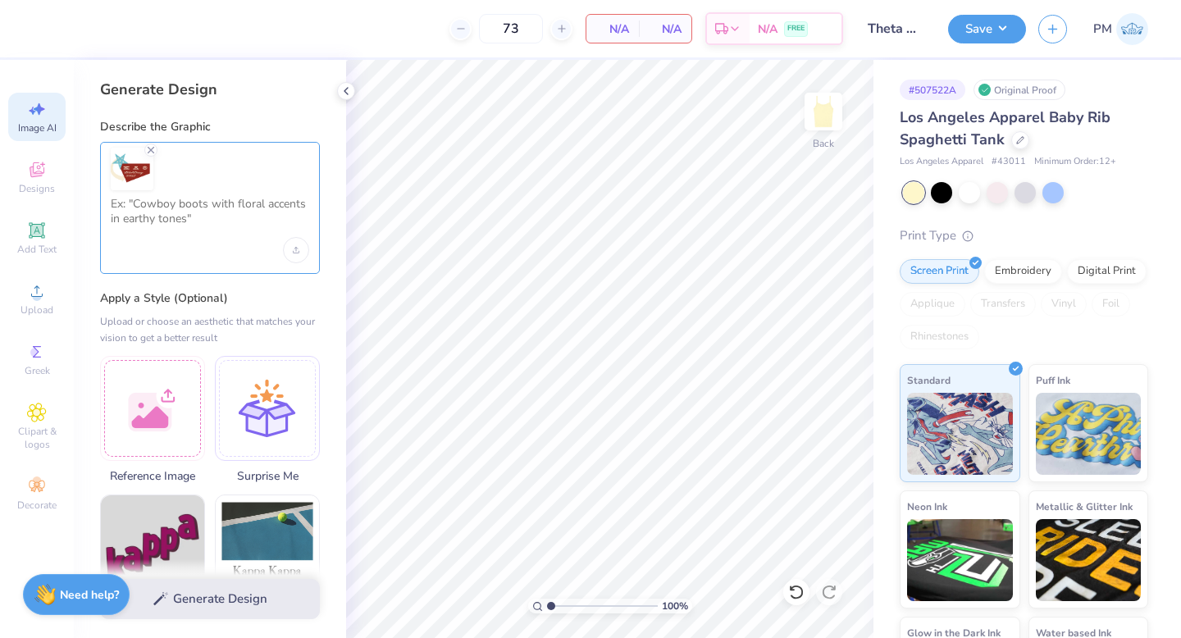
click at [211, 231] on textarea at bounding box center [210, 217] width 198 height 41
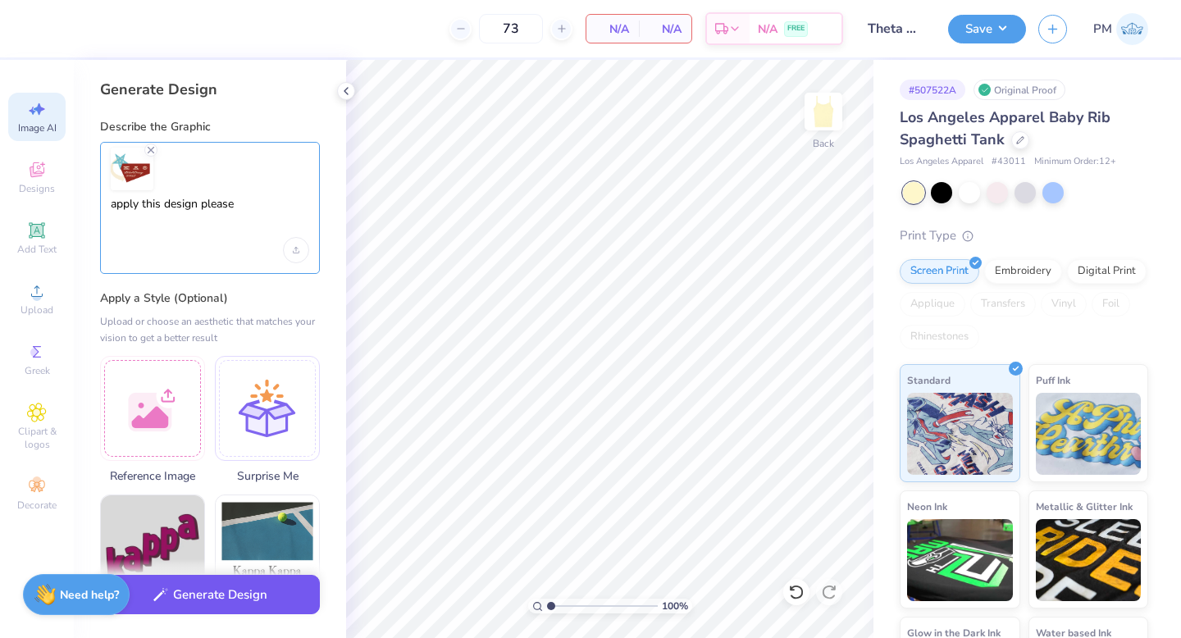
type textarea "apply this design please"
click at [196, 605] on button "Generate Design" at bounding box center [210, 595] width 220 height 40
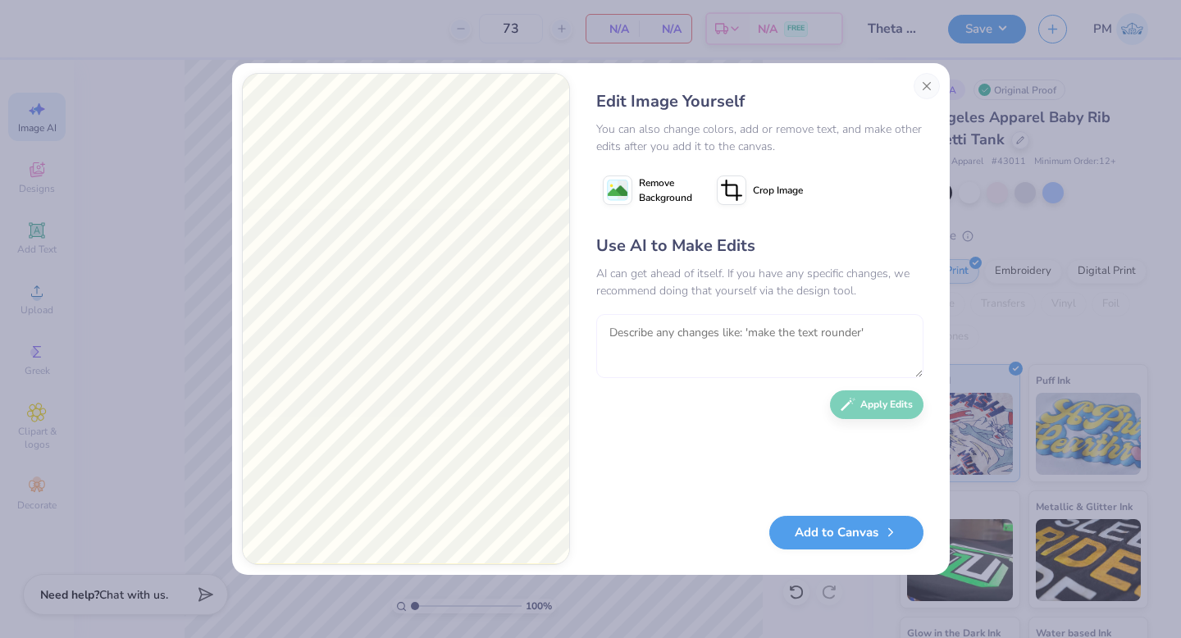
click at [741, 343] on textarea at bounding box center [759, 346] width 327 height 64
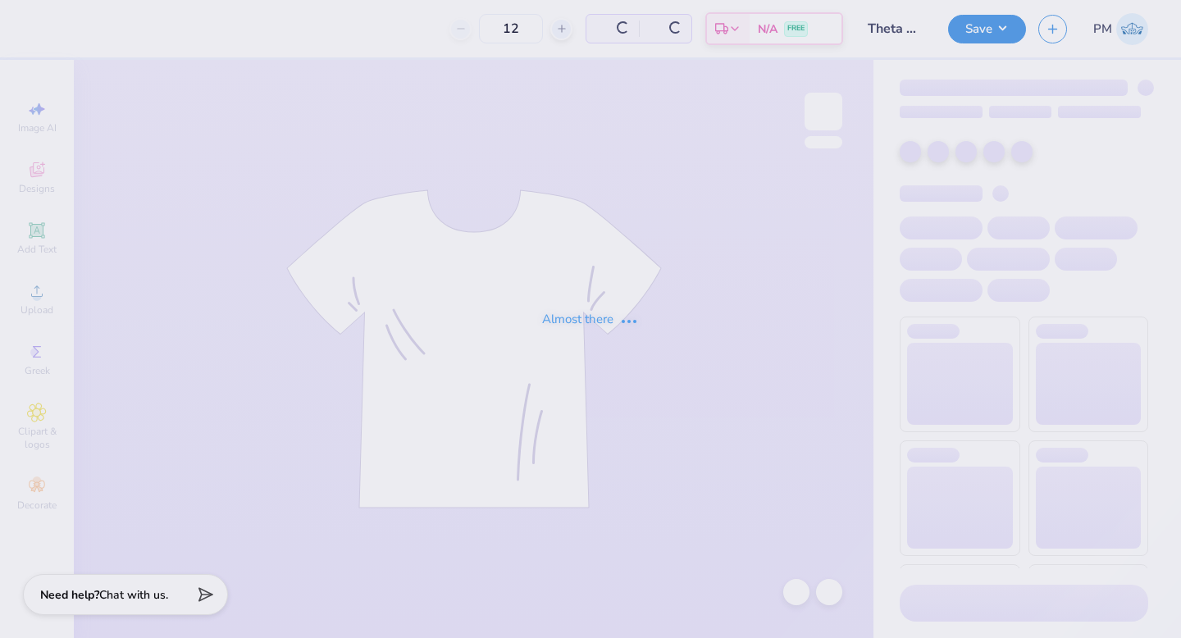
type input "73"
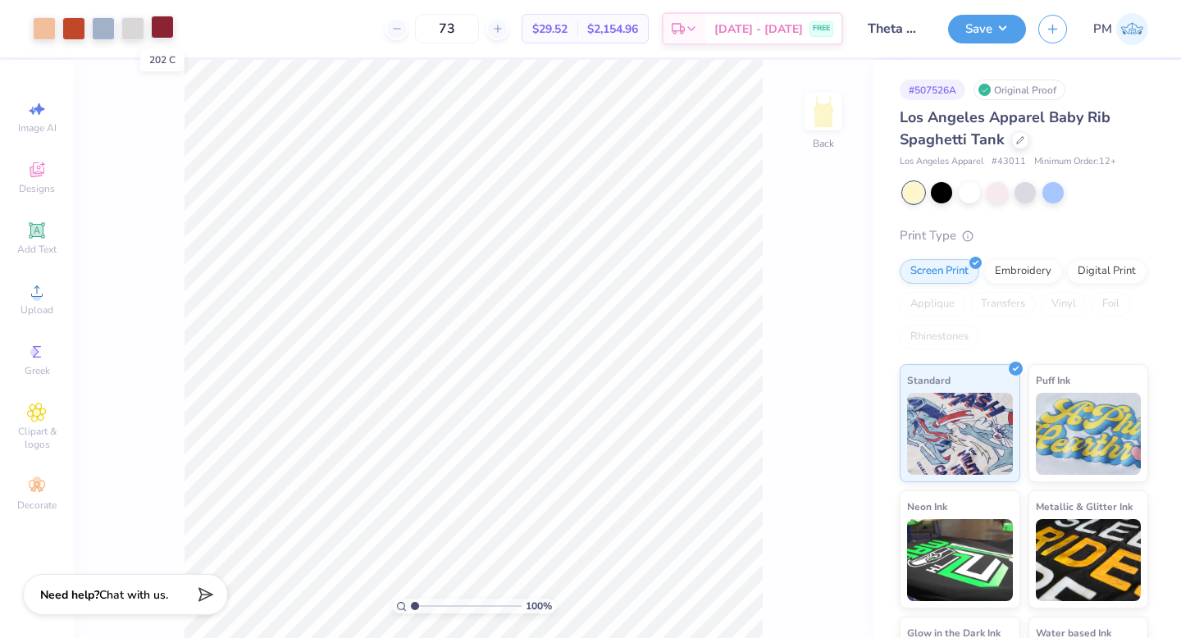
click at [166, 30] on div at bounding box center [162, 27] width 23 height 23
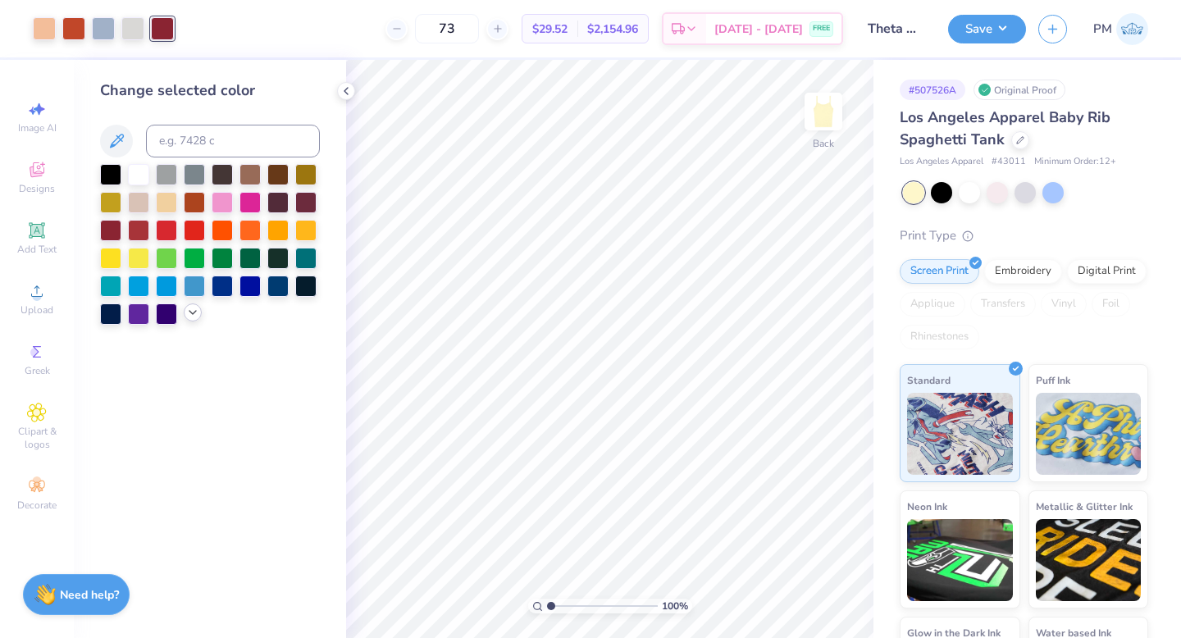
click at [189, 308] on icon at bounding box center [192, 312] width 13 height 13
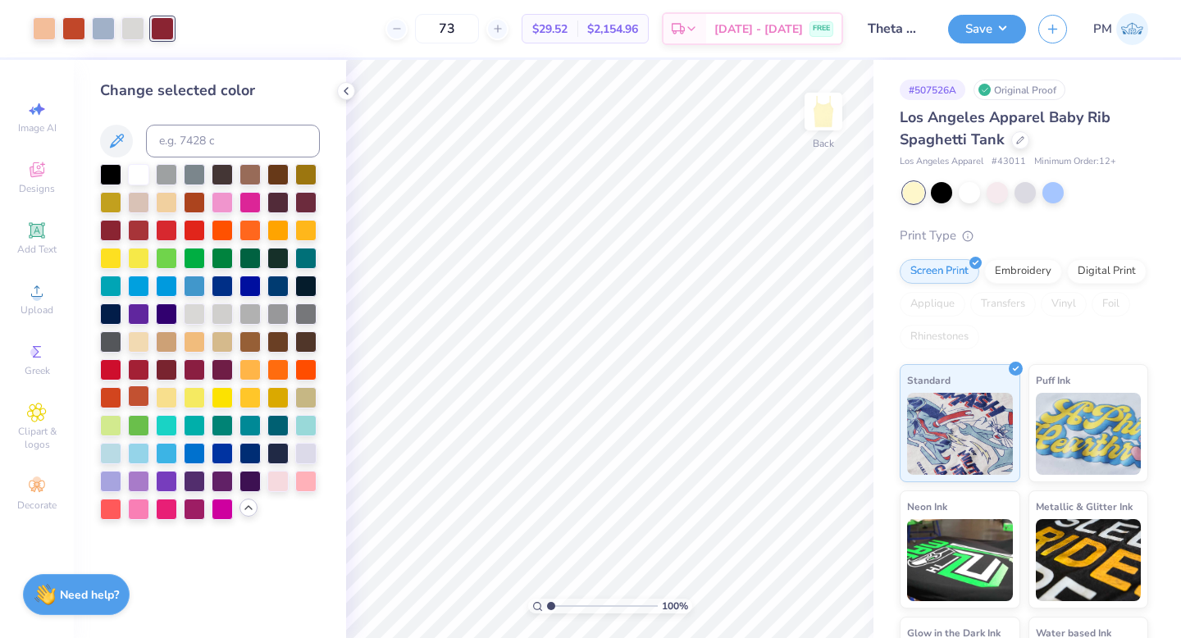
click at [140, 402] on div at bounding box center [138, 395] width 21 height 21
click at [344, 88] on icon at bounding box center [346, 90] width 13 height 13
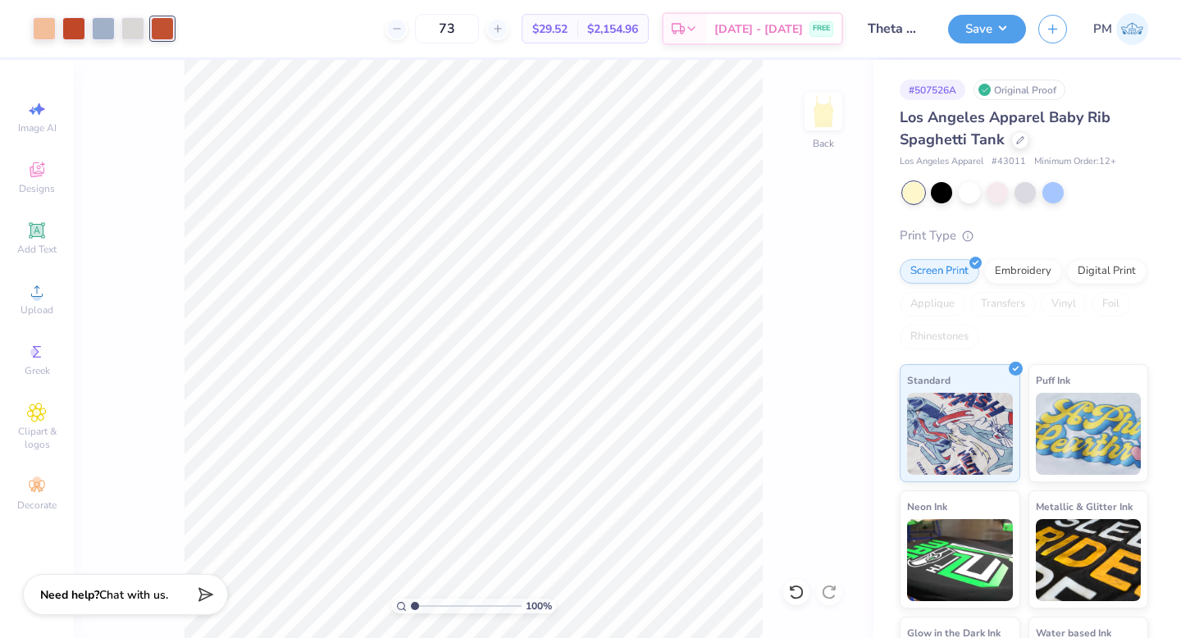
click at [160, 23] on div at bounding box center [162, 28] width 23 height 23
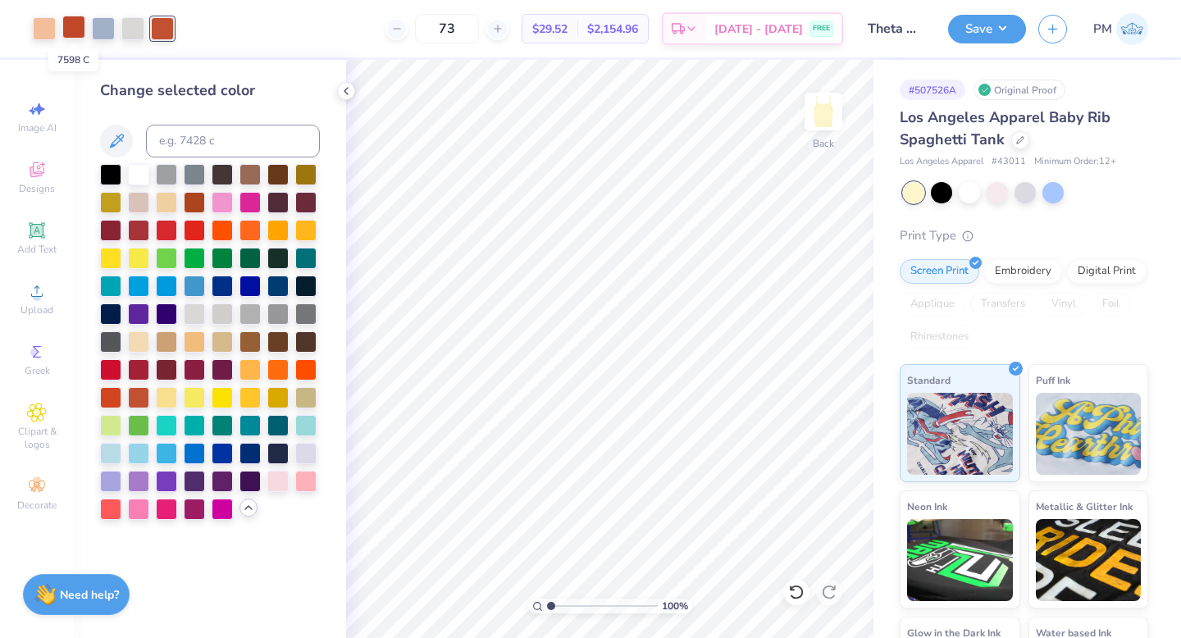
click at [74, 25] on div at bounding box center [73, 27] width 23 height 23
click at [139, 402] on div at bounding box center [138, 395] width 21 height 21
click at [45, 22] on div at bounding box center [44, 27] width 23 height 23
click at [135, 397] on div at bounding box center [138, 395] width 21 height 21
click at [797, 583] on div at bounding box center [796, 592] width 26 height 26
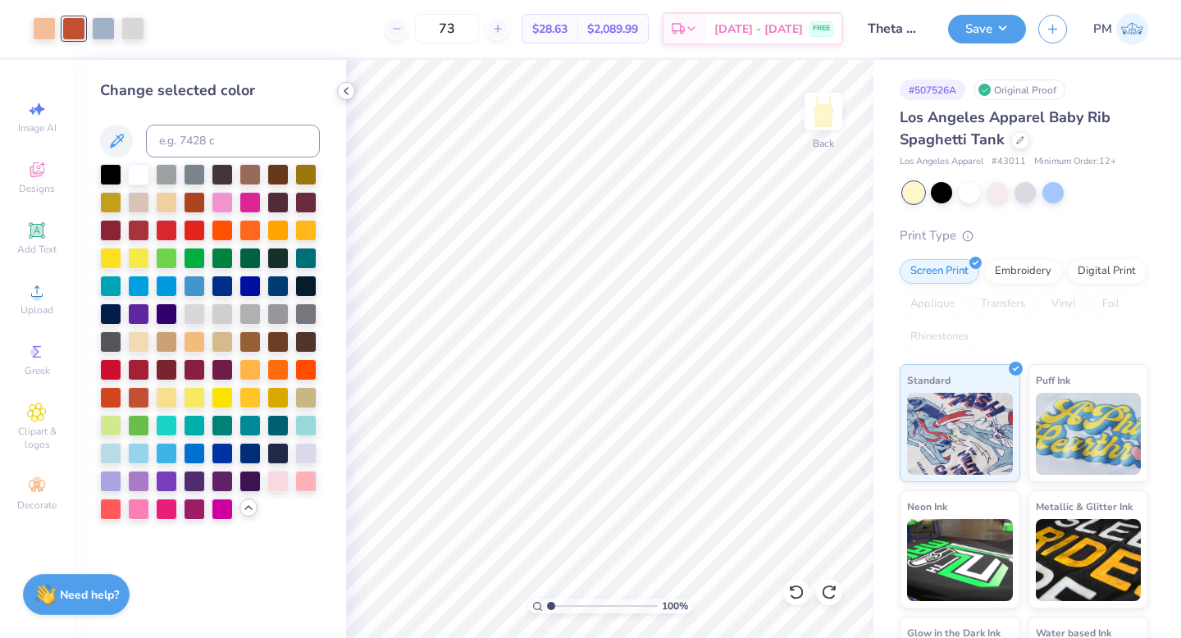
click at [343, 85] on icon at bounding box center [346, 90] width 13 height 13
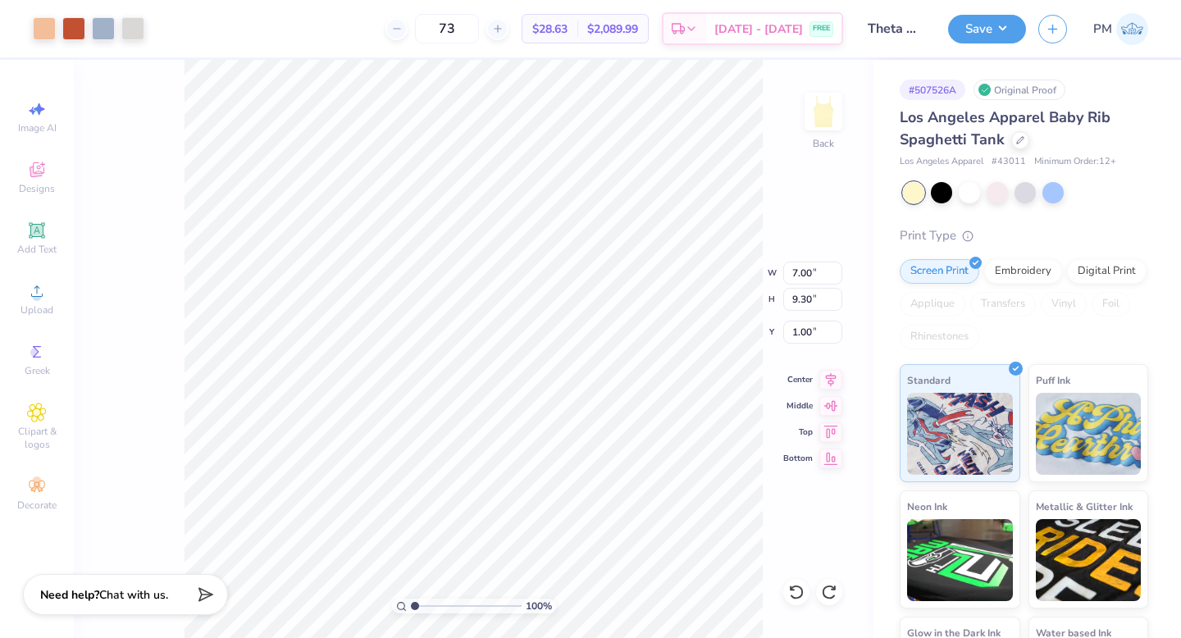
type input "5.23"
type input "6.95"
type input "1.54"
click at [131, 35] on div at bounding box center [132, 27] width 23 height 23
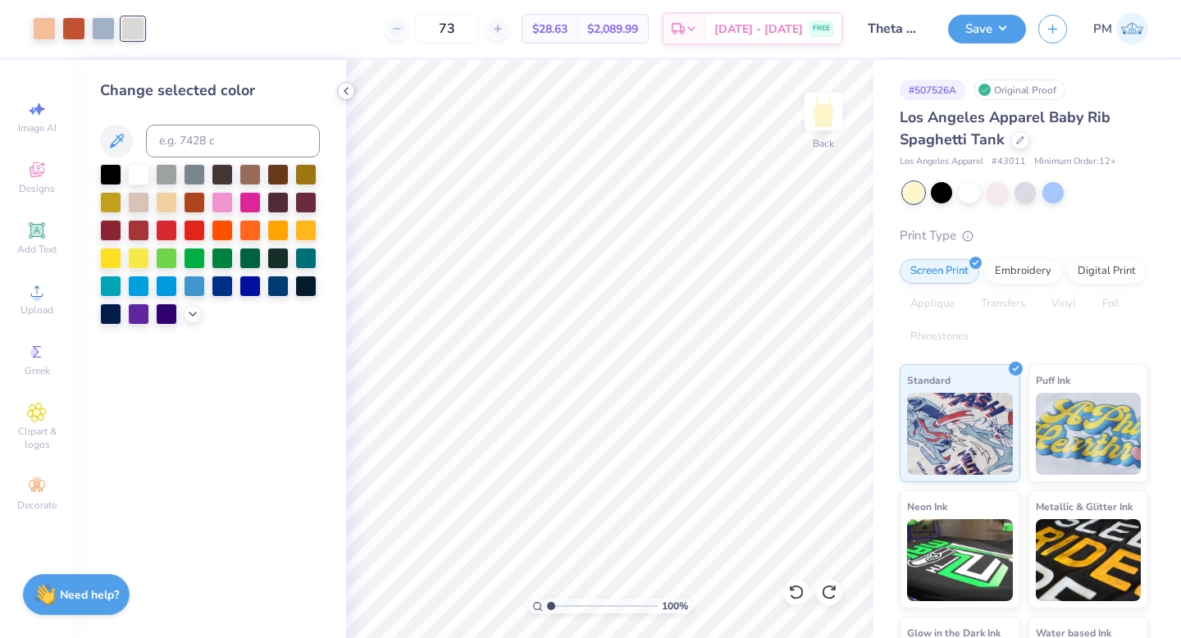
click at [351, 92] on icon at bounding box center [346, 90] width 13 height 13
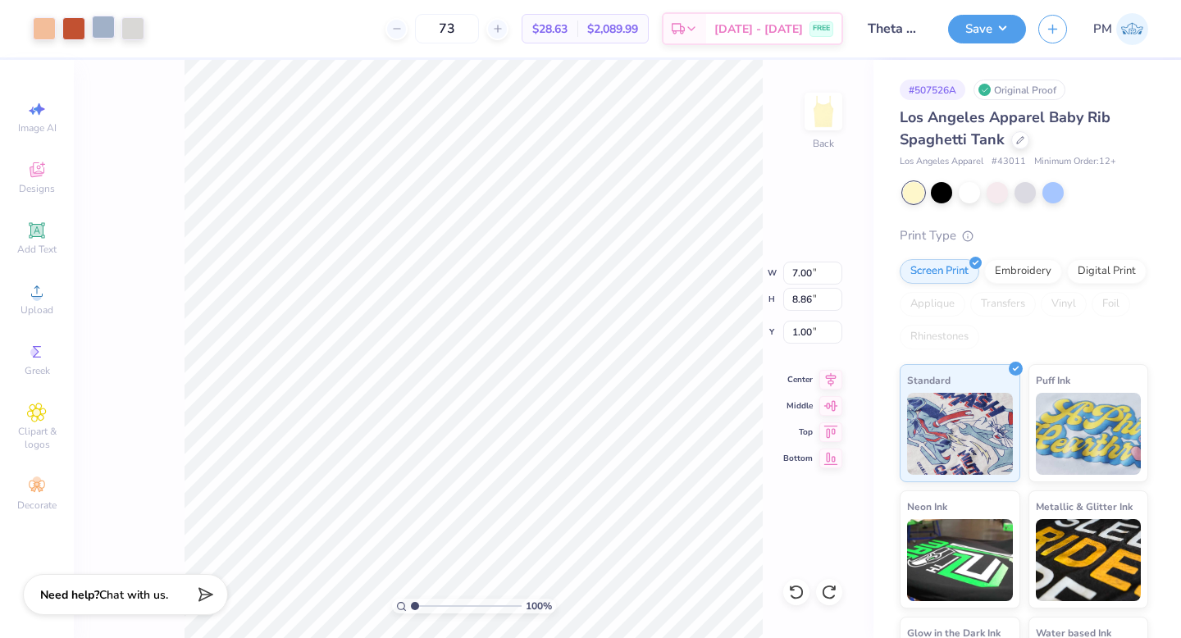
click at [101, 25] on div at bounding box center [103, 27] width 23 height 23
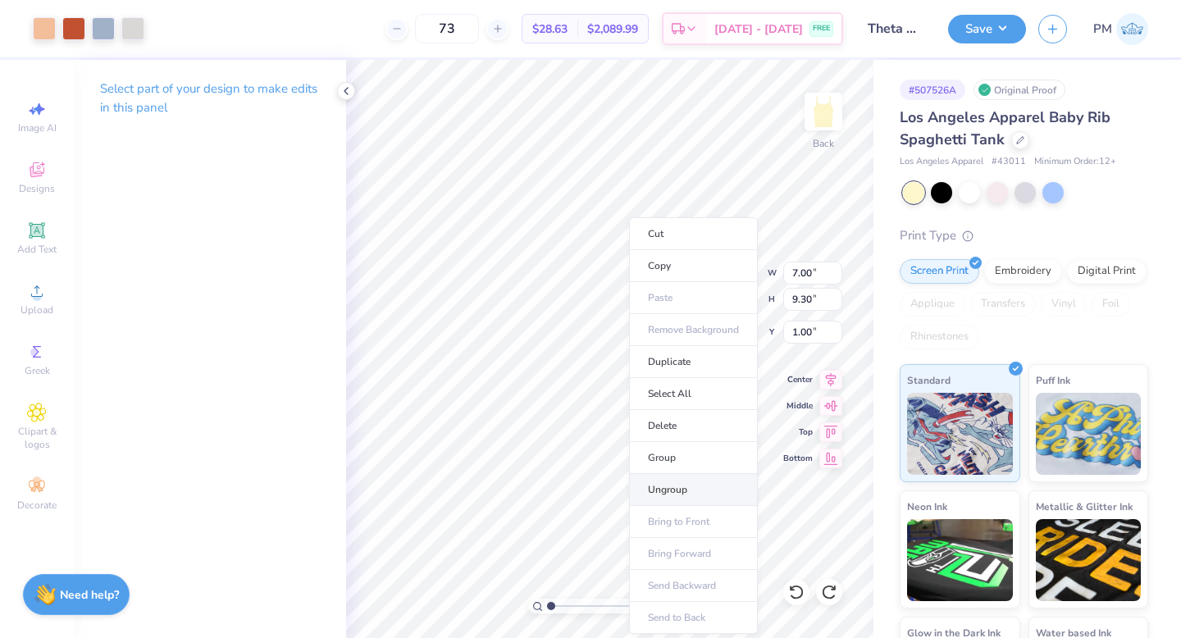
click at [673, 484] on li "Ungroup" at bounding box center [693, 490] width 129 height 32
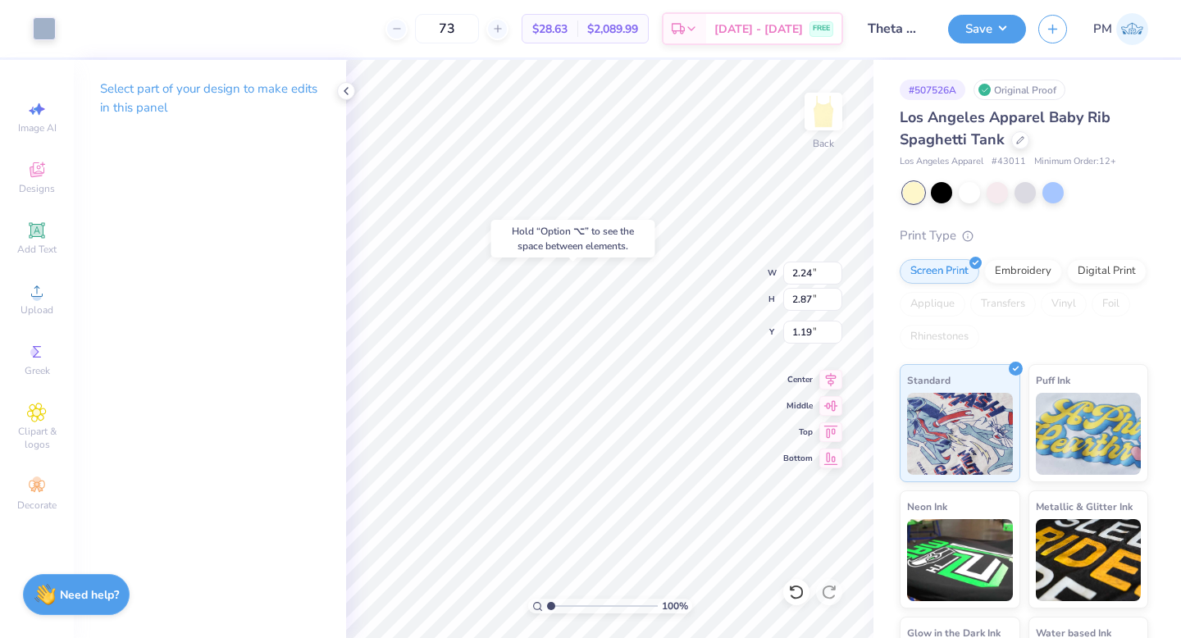
type input "1.19"
type input "6.50"
click at [796, 591] on icon at bounding box center [796, 592] width 16 height 16
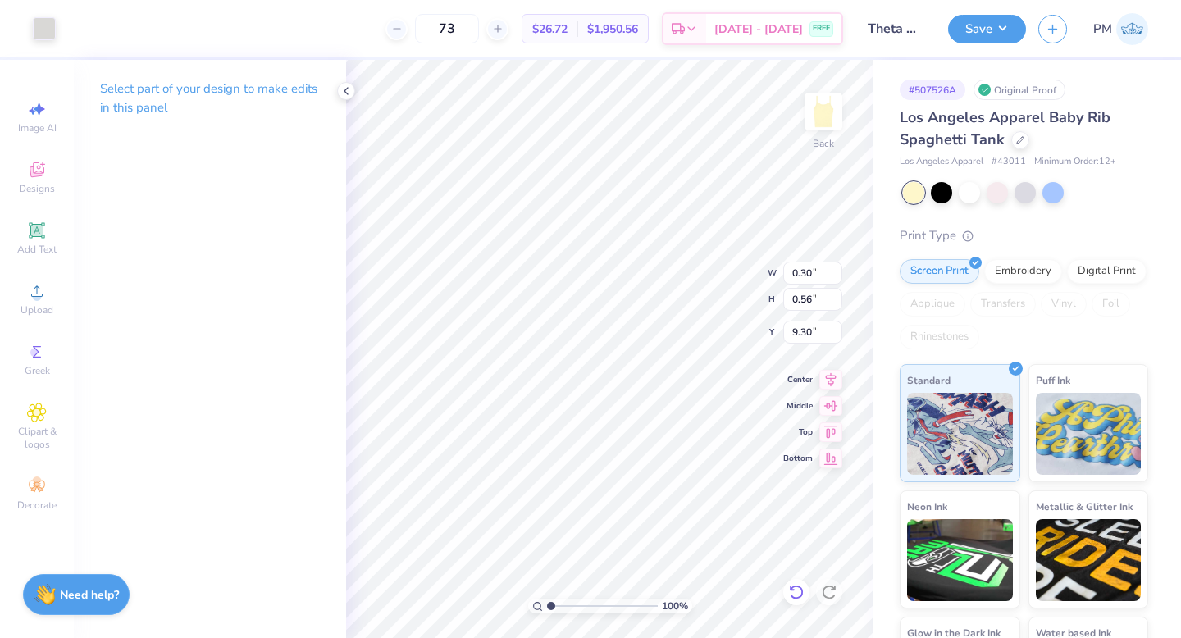
click at [796, 591] on icon at bounding box center [796, 592] width 16 height 16
click at [796, 592] on icon at bounding box center [796, 592] width 16 height 16
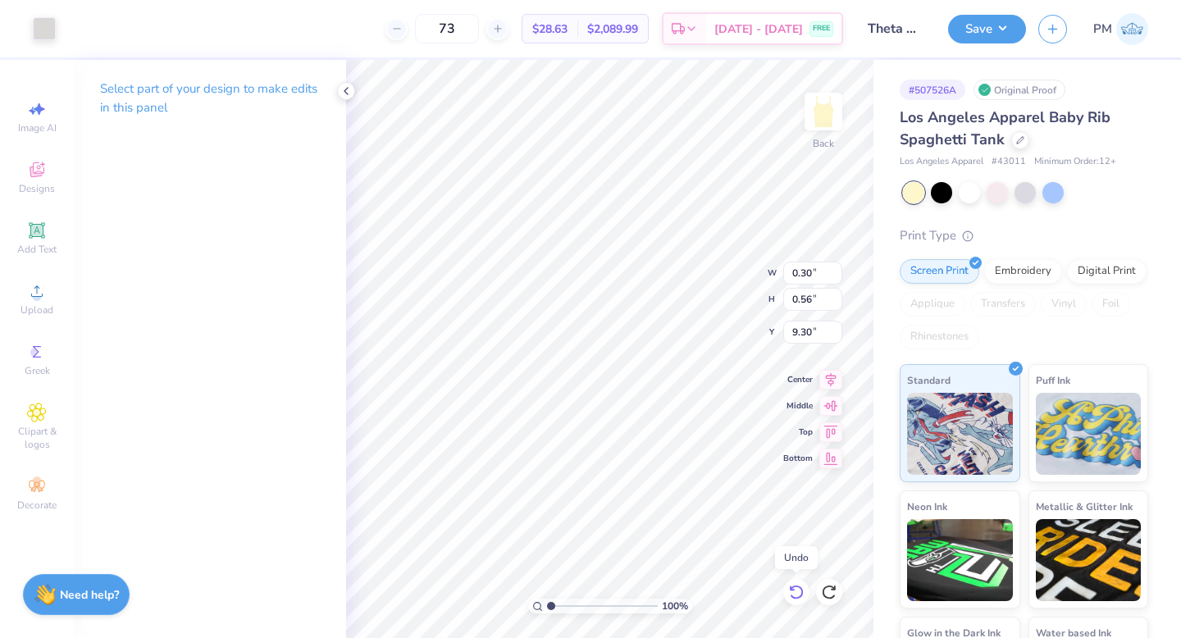
click at [797, 592] on icon at bounding box center [796, 592] width 16 height 16
click at [797, 593] on icon at bounding box center [796, 592] width 16 height 16
click at [796, 593] on icon at bounding box center [796, 592] width 16 height 16
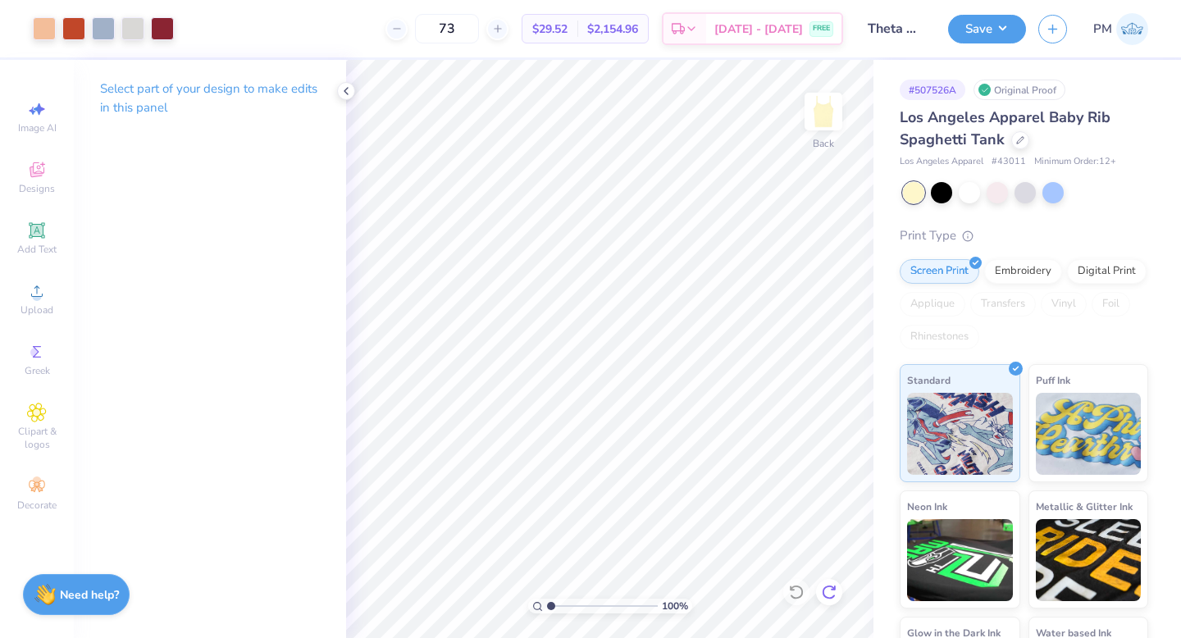
click at [832, 590] on icon at bounding box center [833, 587] width 3 height 3
click at [352, 86] on icon at bounding box center [346, 90] width 13 height 13
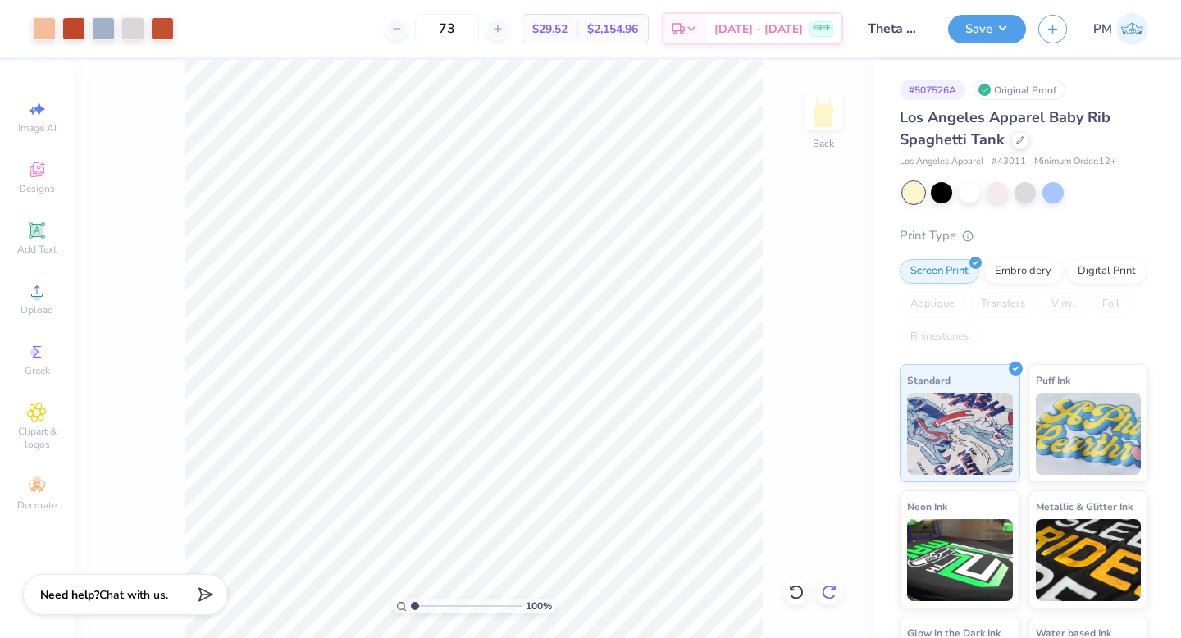
click at [834, 585] on icon at bounding box center [829, 592] width 16 height 16
click at [42, 113] on icon at bounding box center [37, 109] width 20 height 20
select select "4"
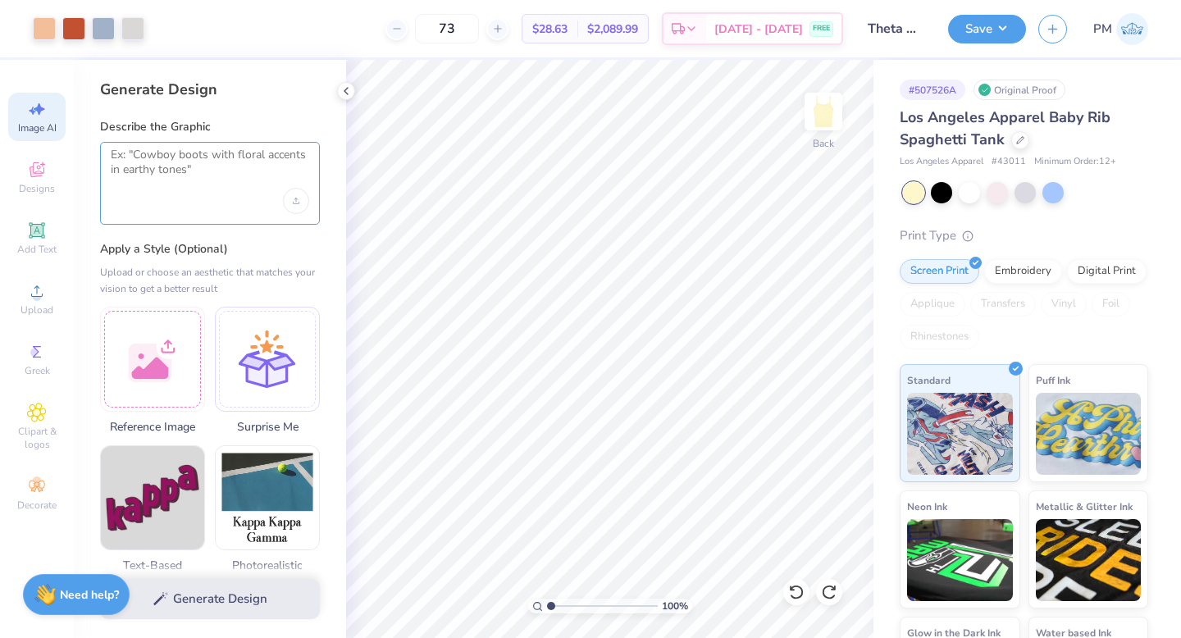
click at [222, 172] on textarea at bounding box center [210, 168] width 198 height 41
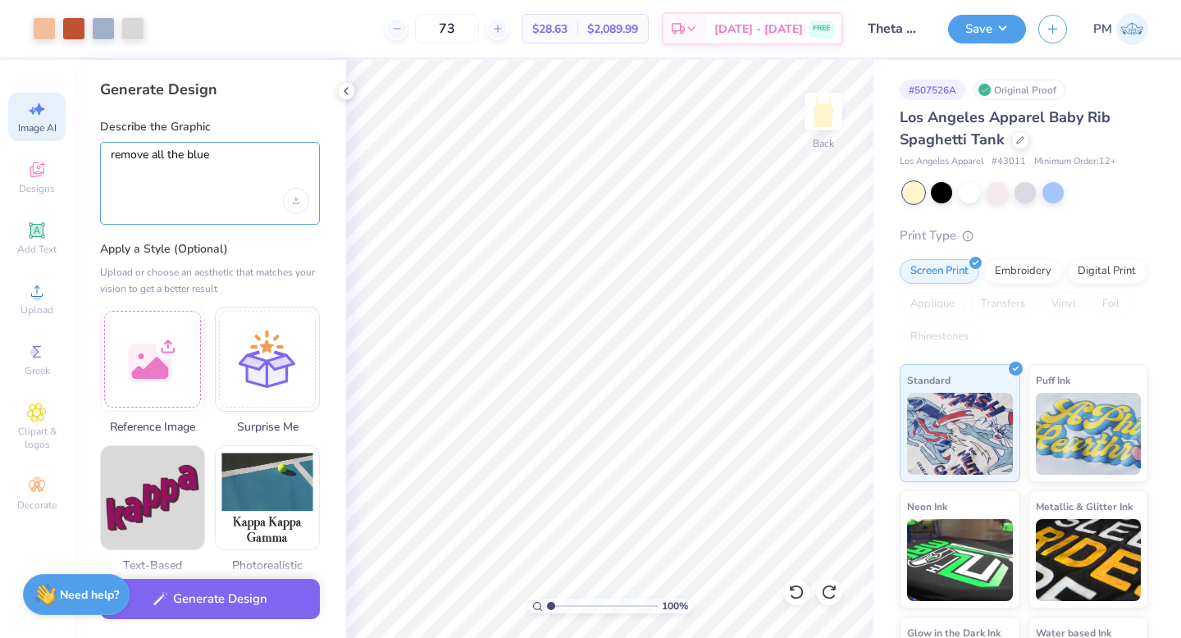
click at [231, 171] on textarea "remove all the blue" at bounding box center [210, 168] width 198 height 41
type textarea "remove all the blue"
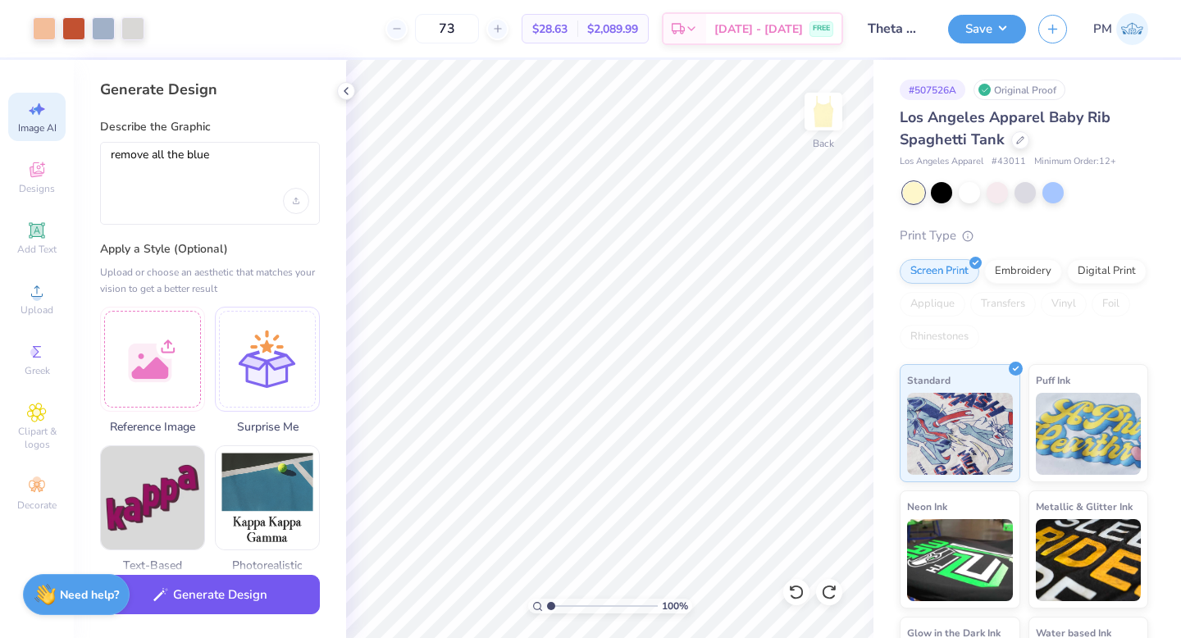
click at [192, 595] on button "Generate Design" at bounding box center [210, 595] width 220 height 40
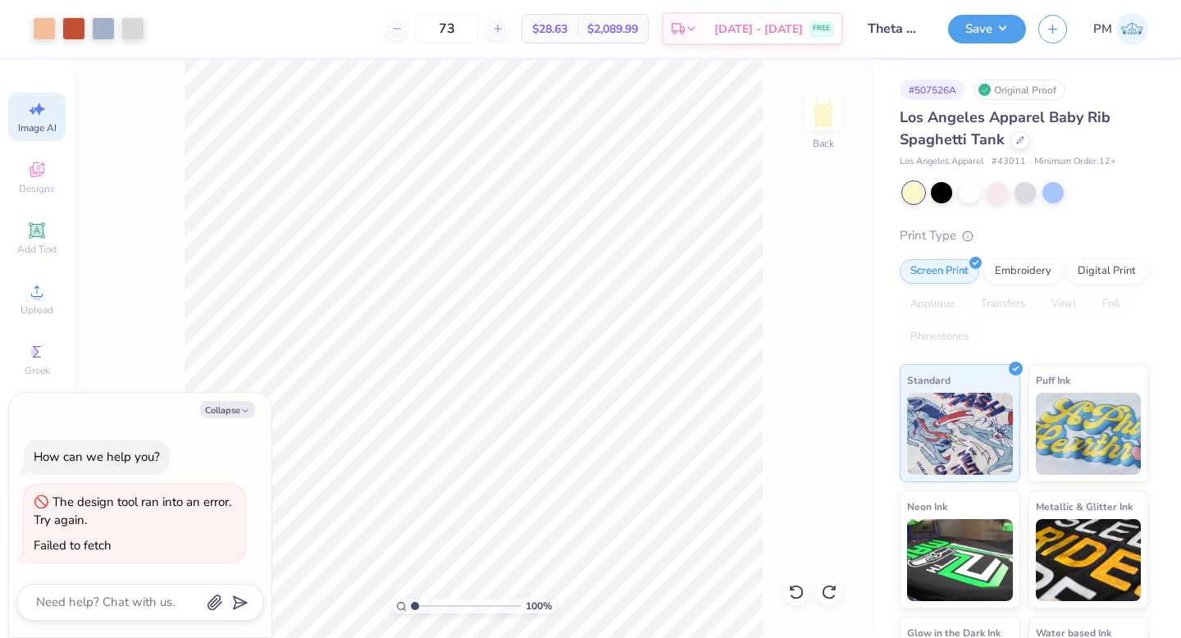
scroll to position [0, 37]
click at [225, 404] on button "Collapse" at bounding box center [227, 409] width 55 height 17
type textarea "x"
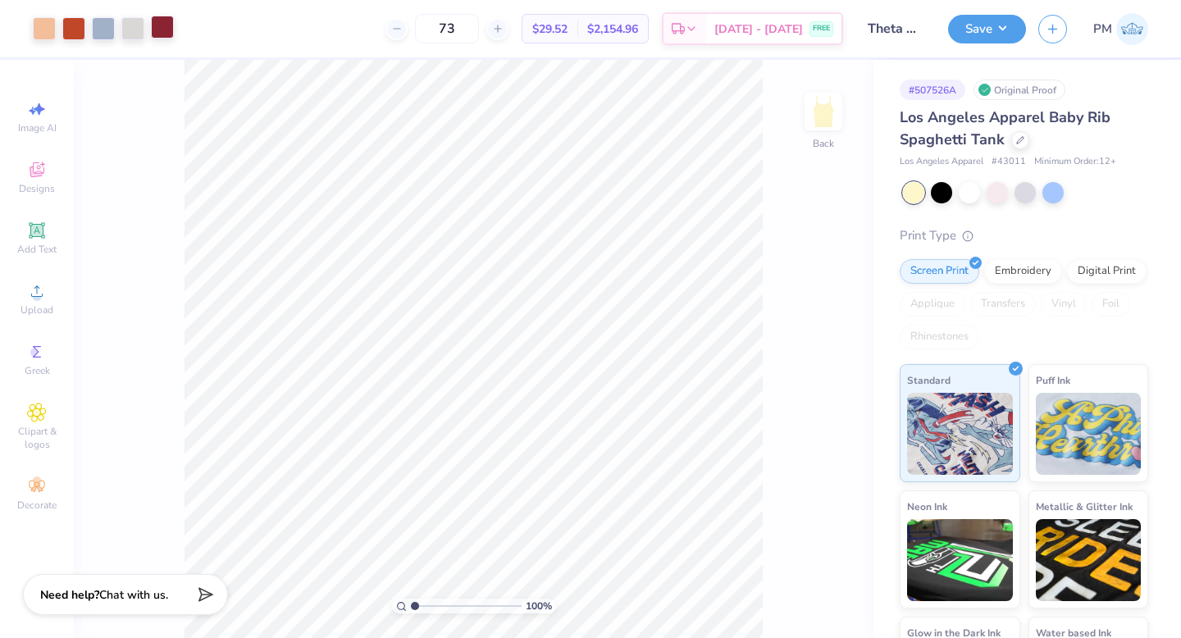
click at [166, 28] on div at bounding box center [162, 27] width 23 height 23
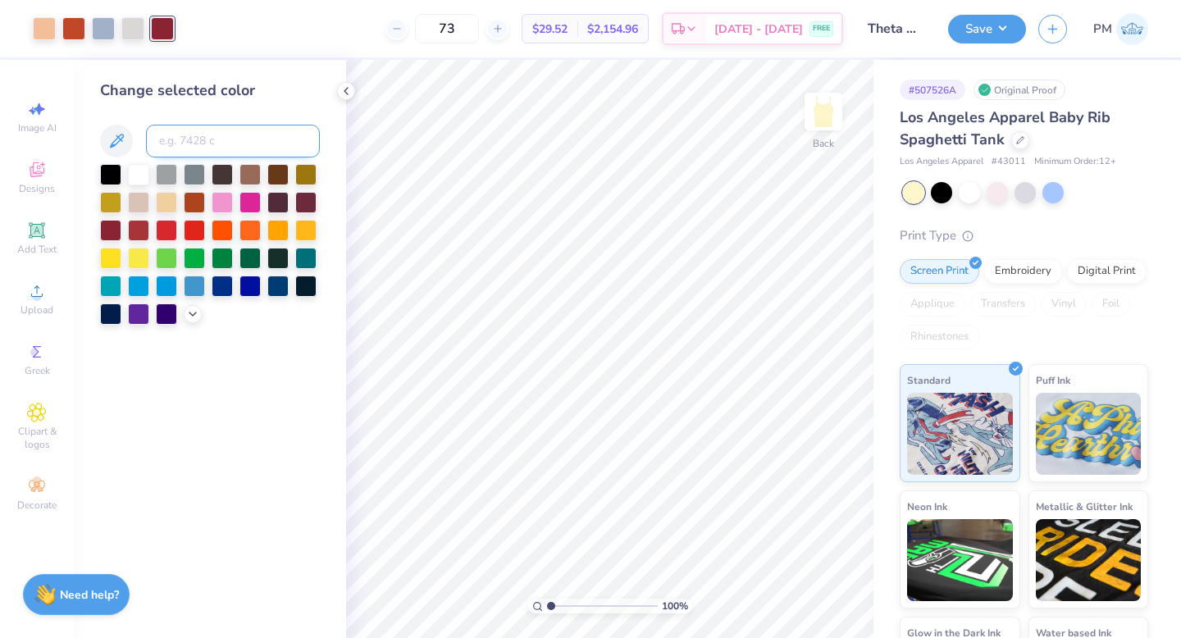
click at [199, 149] on input at bounding box center [233, 141] width 174 height 33
type input "7598"
click at [24, 123] on span "Image AI" at bounding box center [37, 127] width 39 height 13
select select "4"
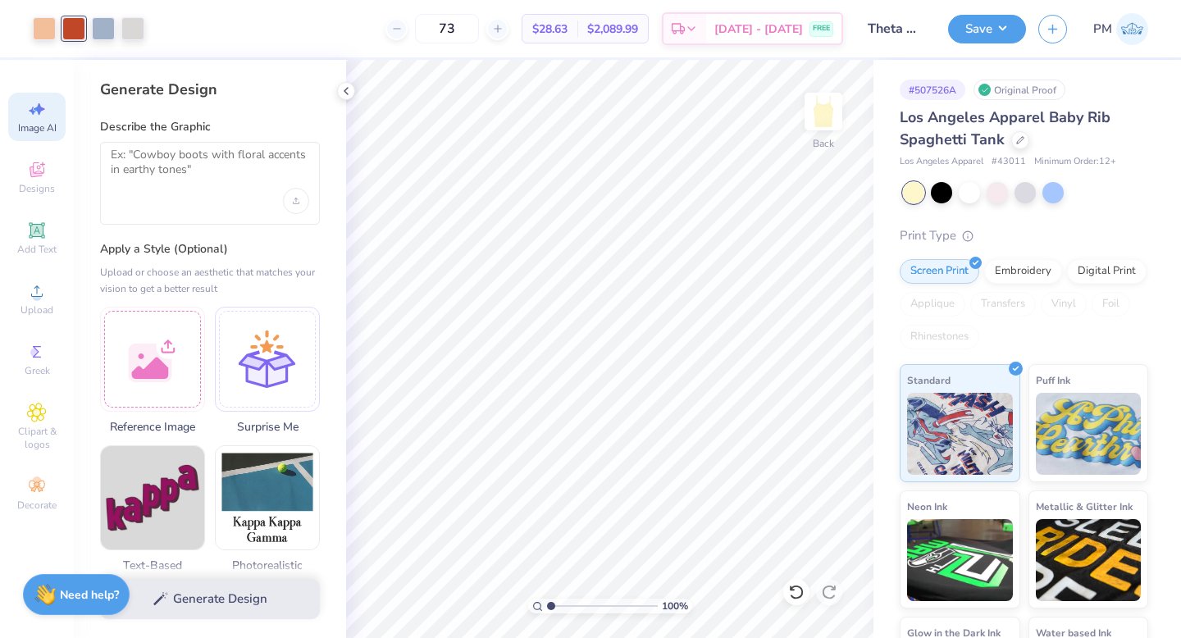
click at [153, 216] on div at bounding box center [210, 183] width 220 height 83
click at [179, 189] on div at bounding box center [210, 183] width 220 height 83
click at [157, 163] on textarea at bounding box center [210, 168] width 198 height 41
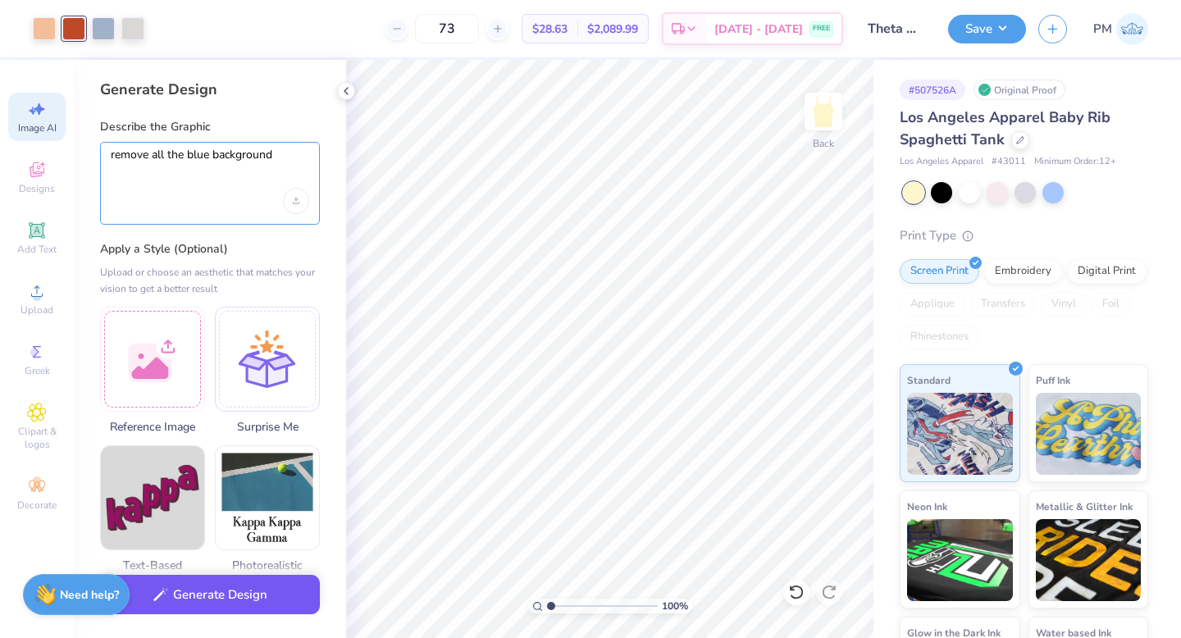
type textarea "remove all the blue background"
click at [189, 602] on button "Generate Design" at bounding box center [210, 595] width 220 height 40
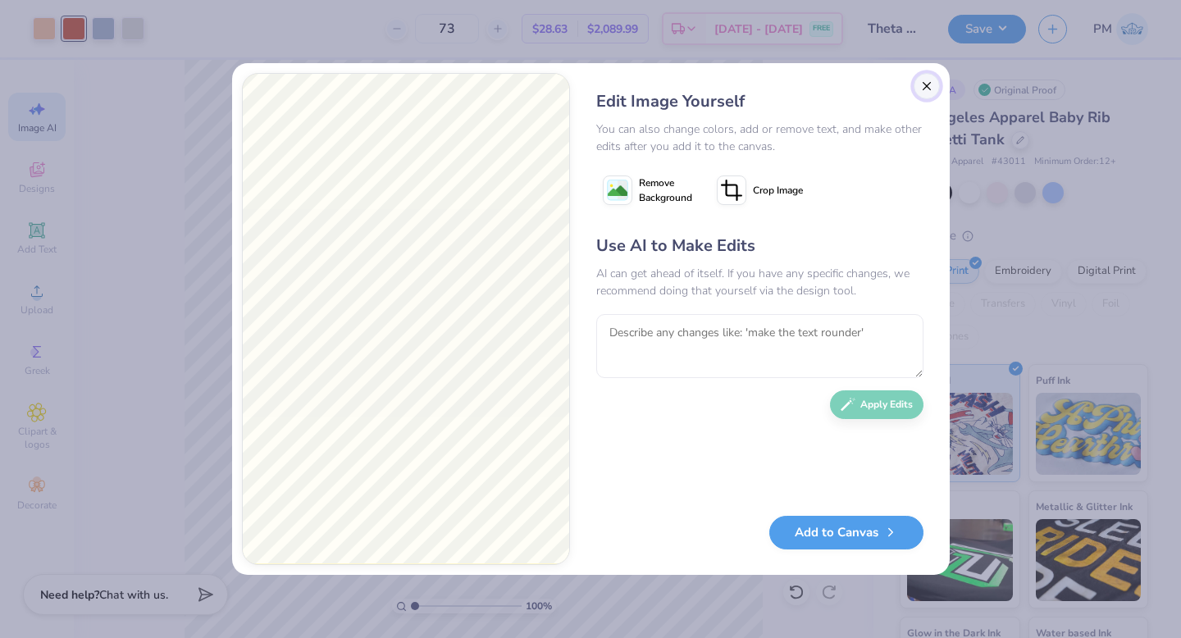
click at [923, 89] on button "Close" at bounding box center [927, 86] width 26 height 26
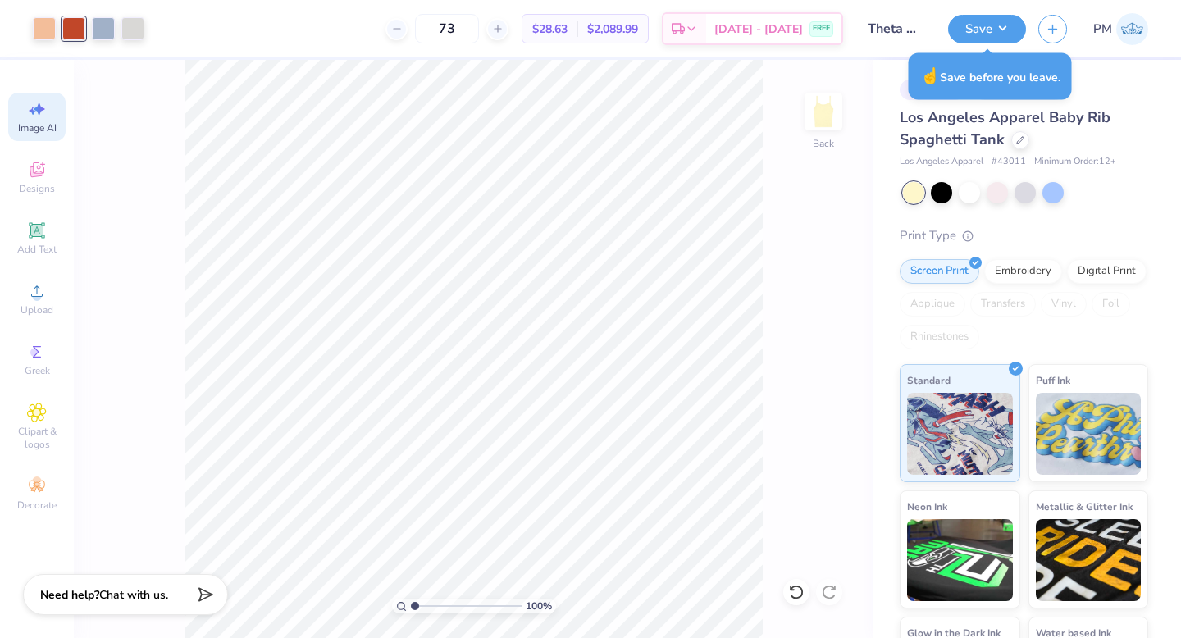
click at [107, 11] on div "Art colors" at bounding box center [72, 28] width 144 height 57
click at [107, 25] on div at bounding box center [103, 27] width 23 height 23
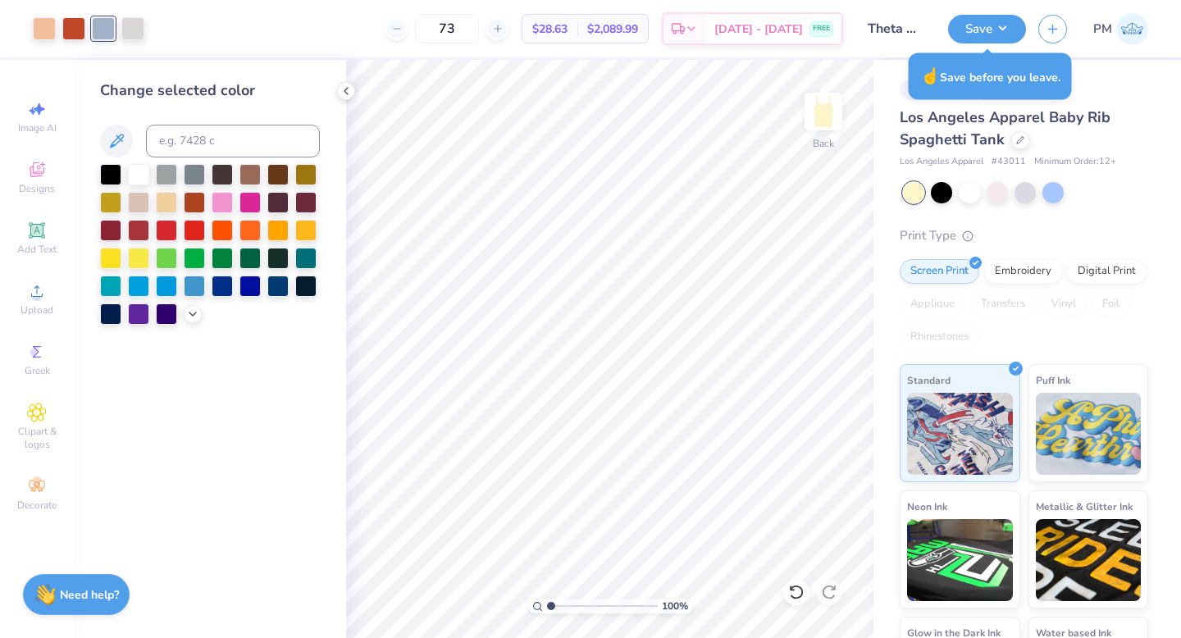
scroll to position [0, 0]
click at [194, 319] on div at bounding box center [193, 312] width 18 height 18
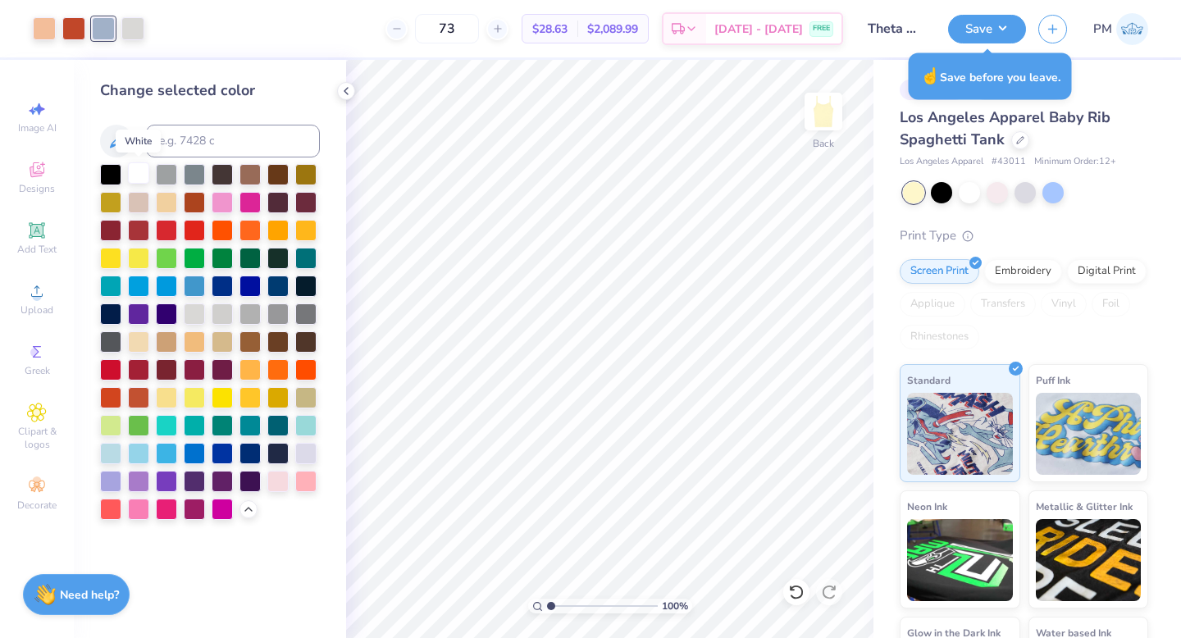
click at [139, 166] on div at bounding box center [138, 172] width 21 height 21
click at [139, 172] on div at bounding box center [138, 172] width 21 height 21
click at [135, 171] on div at bounding box center [138, 172] width 21 height 21
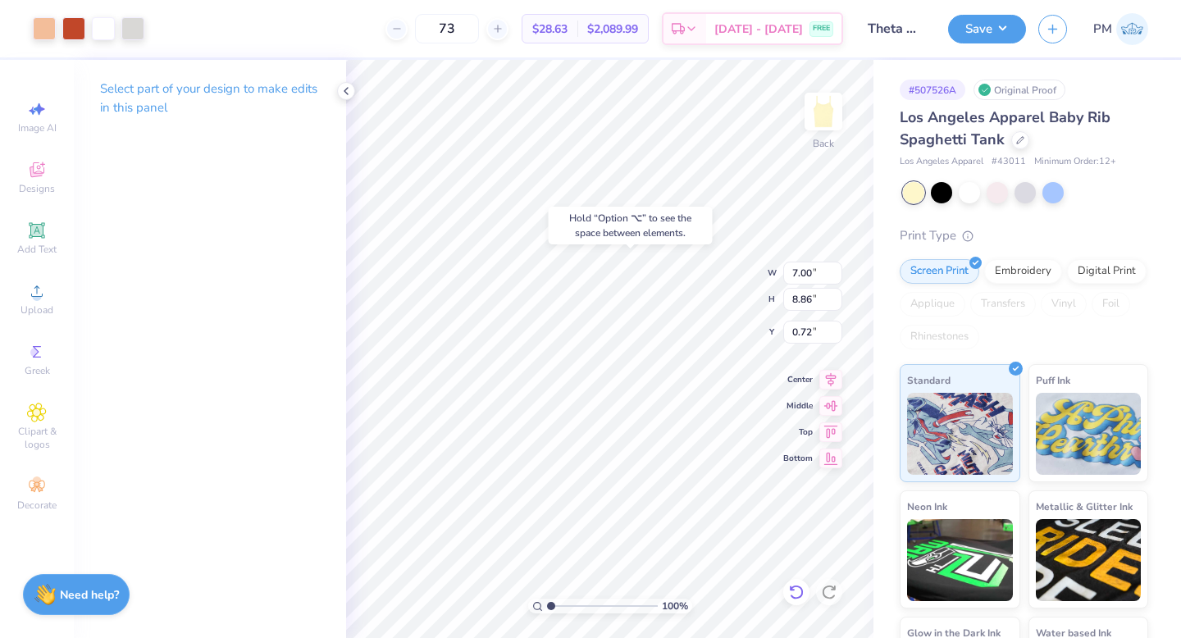
click at [793, 586] on icon at bounding box center [796, 592] width 14 height 15
type input "1.00"
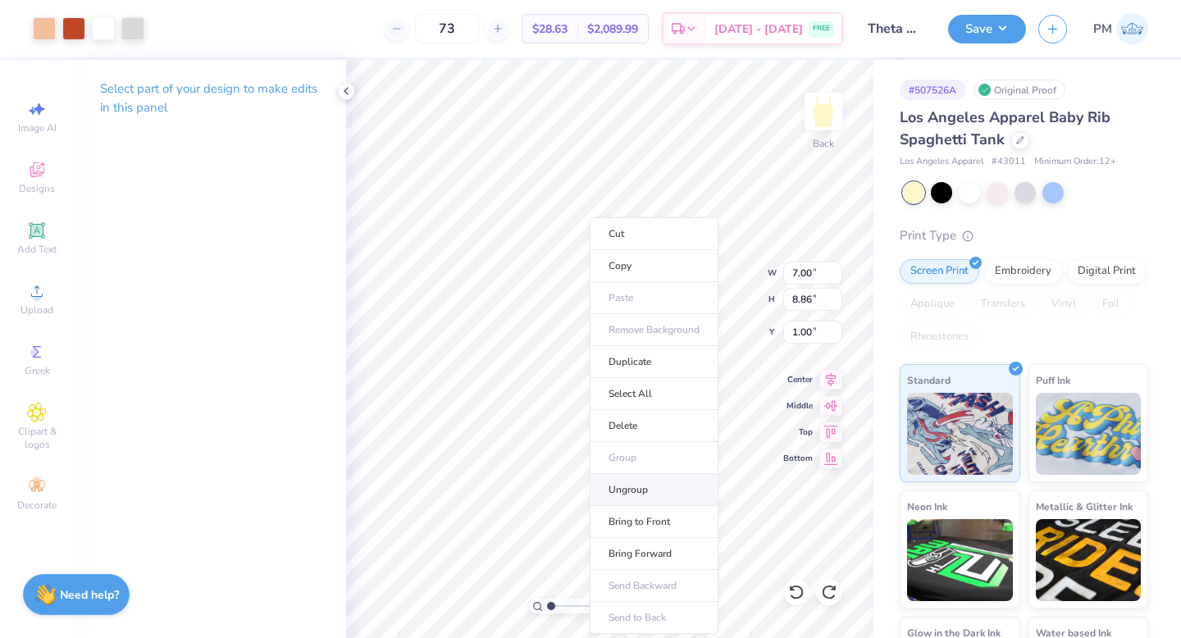
click at [636, 486] on li "Ungroup" at bounding box center [654, 490] width 129 height 32
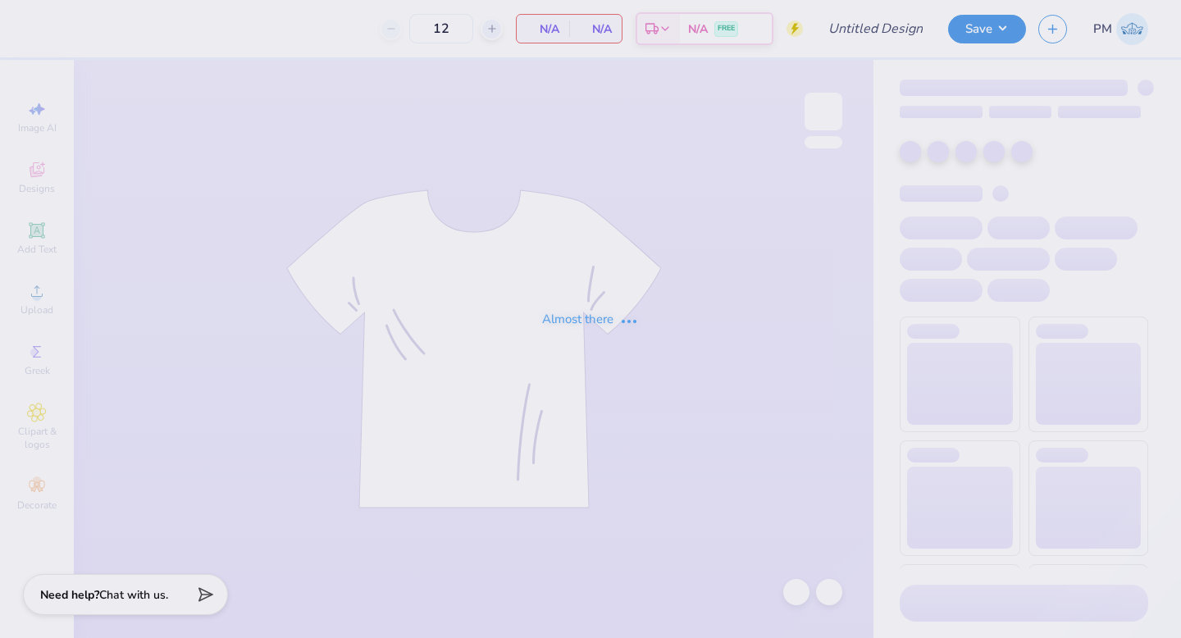
type input "Theta Bid Day 4521 Tanks"
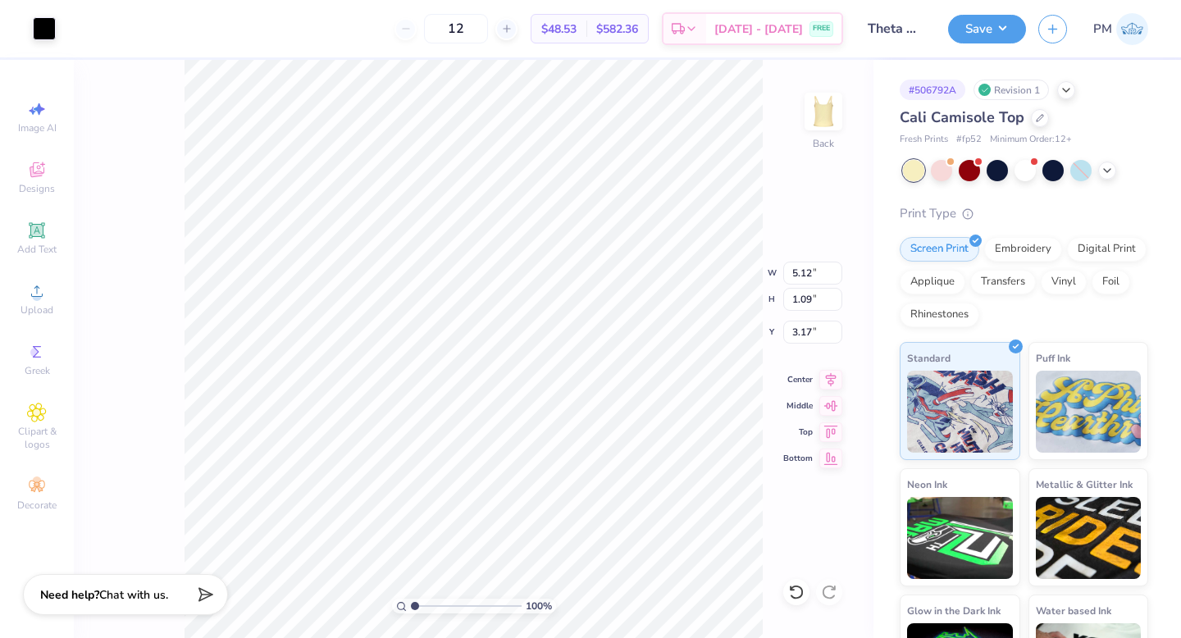
type input "3.19"
